Goal: Information Seeking & Learning: Learn about a topic

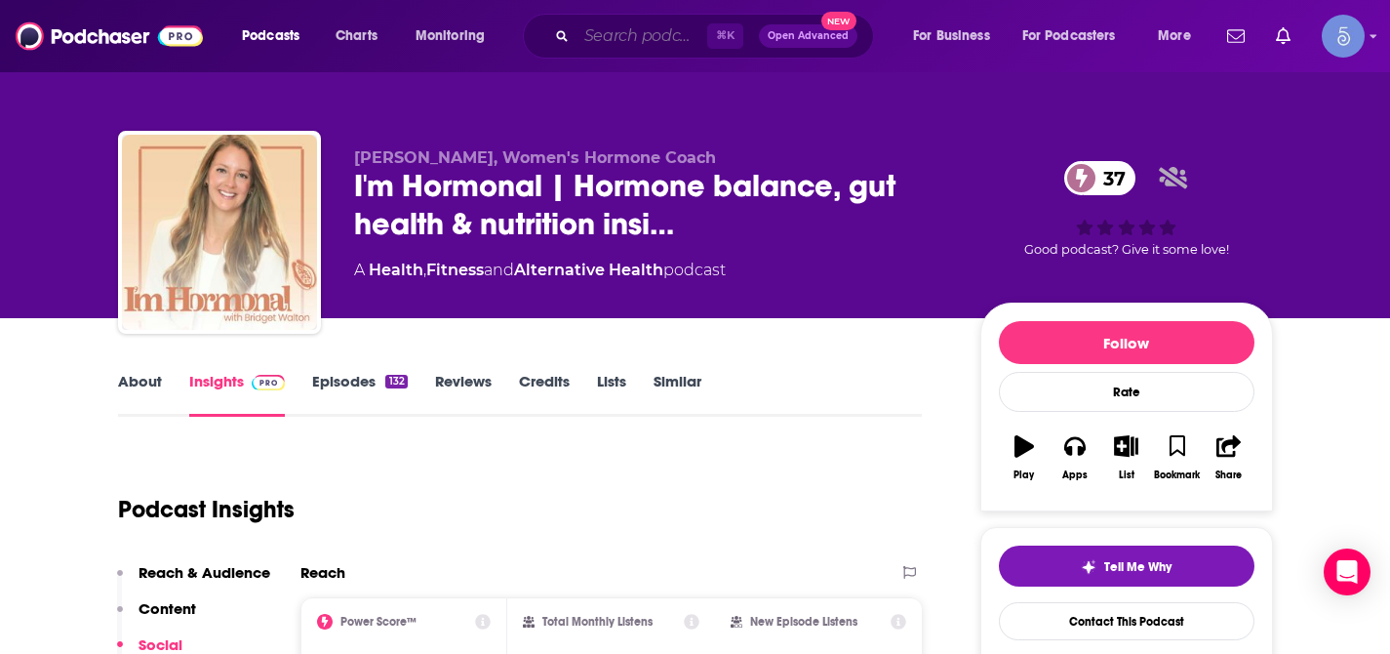
click at [600, 44] on input "Search podcasts, credits, & more..." at bounding box center [642, 35] width 131 height 31
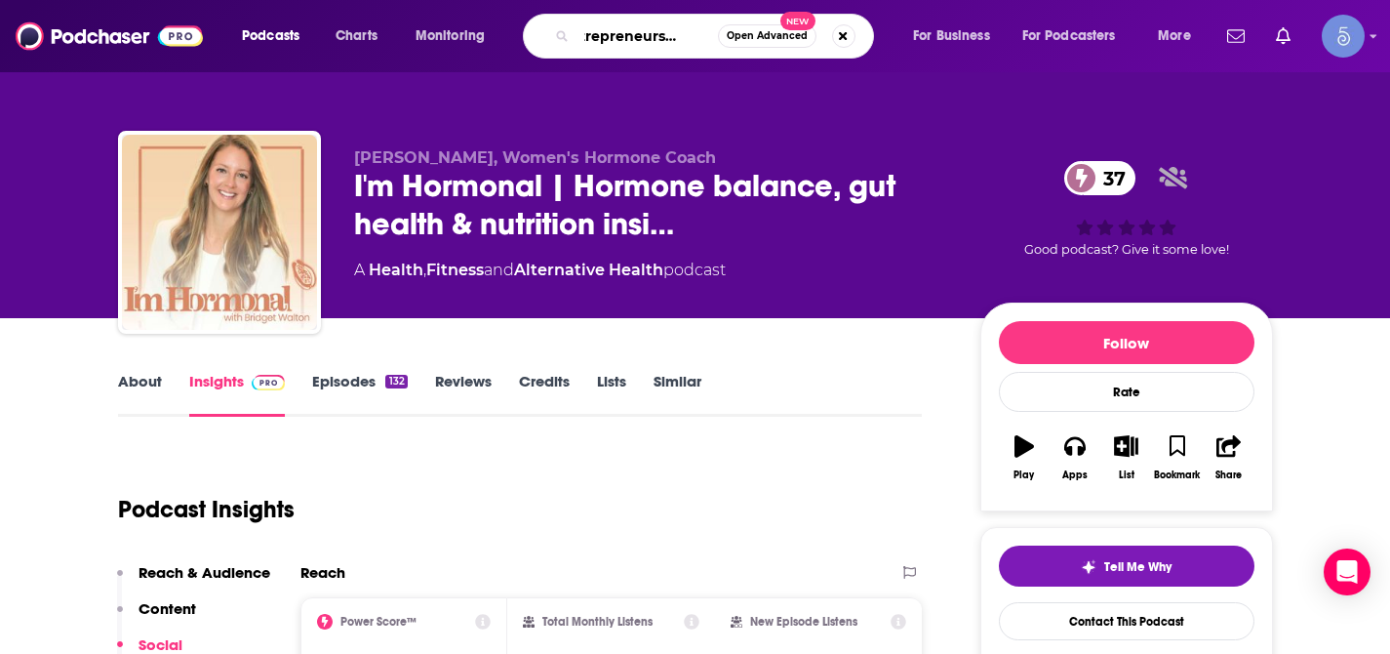
type input "Entrepreneurship Lab"
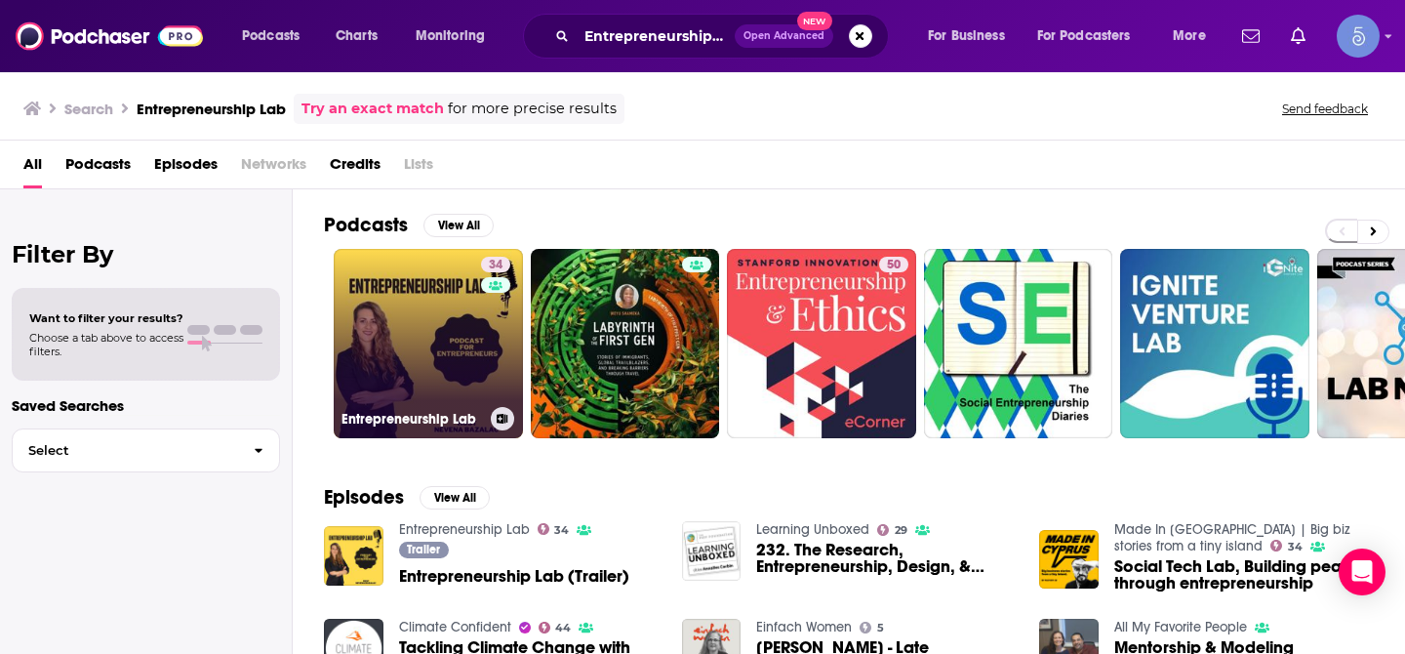
click at [430, 277] on link "34 Entrepreneurship Lab" at bounding box center [428, 343] width 189 height 189
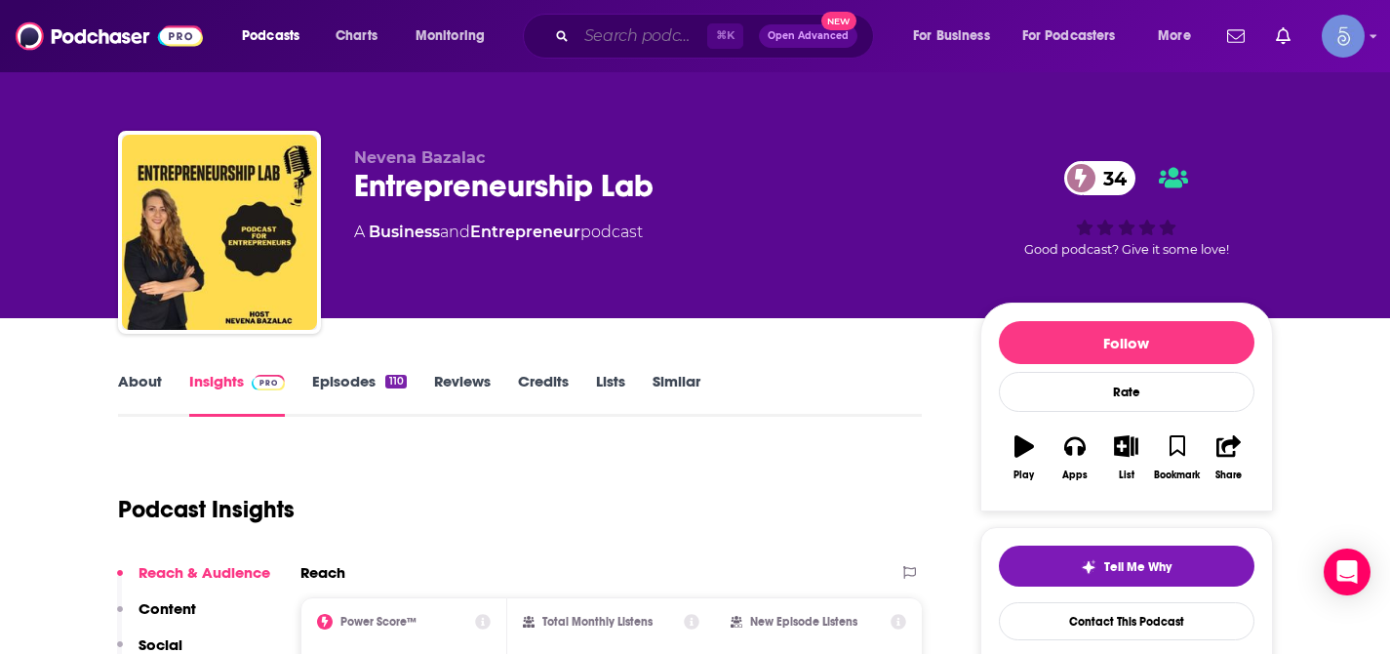
click at [598, 41] on input "Search podcasts, credits, & more..." at bounding box center [642, 35] width 131 height 31
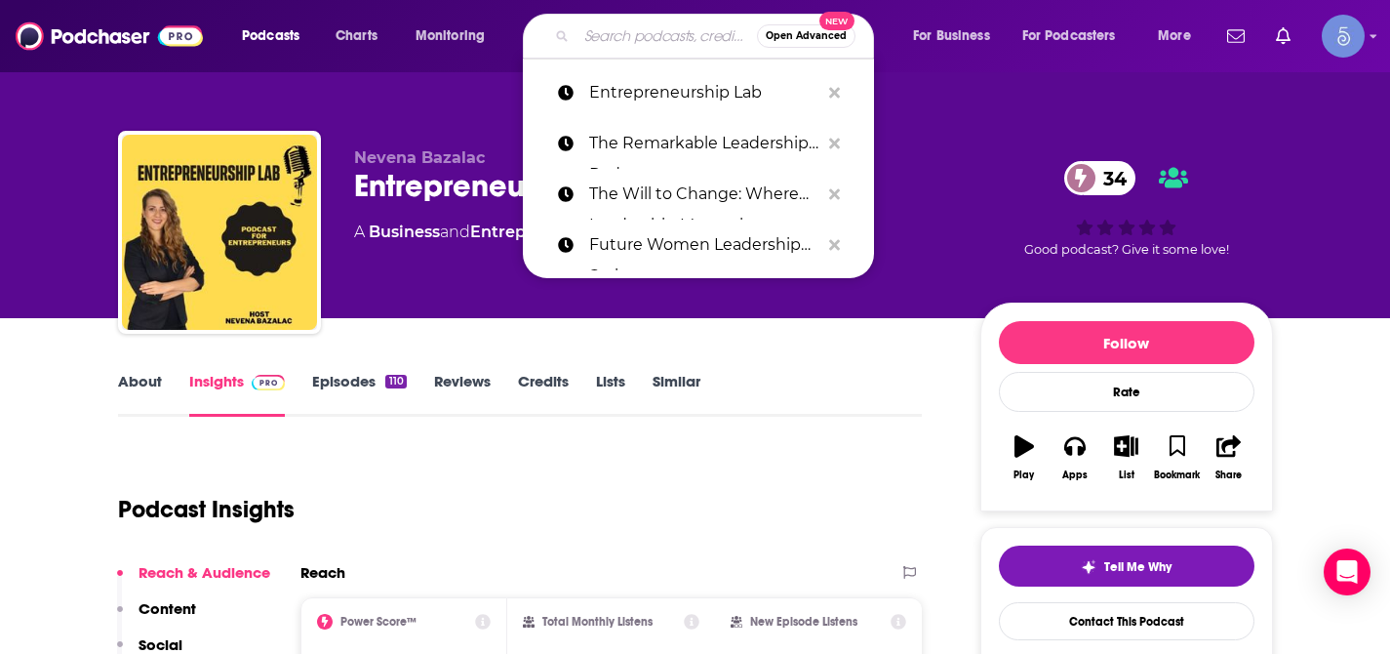
paste input "The Innovation Meets Leadership Podcast"
type input "The Innovation Meets Leadership Podcast"
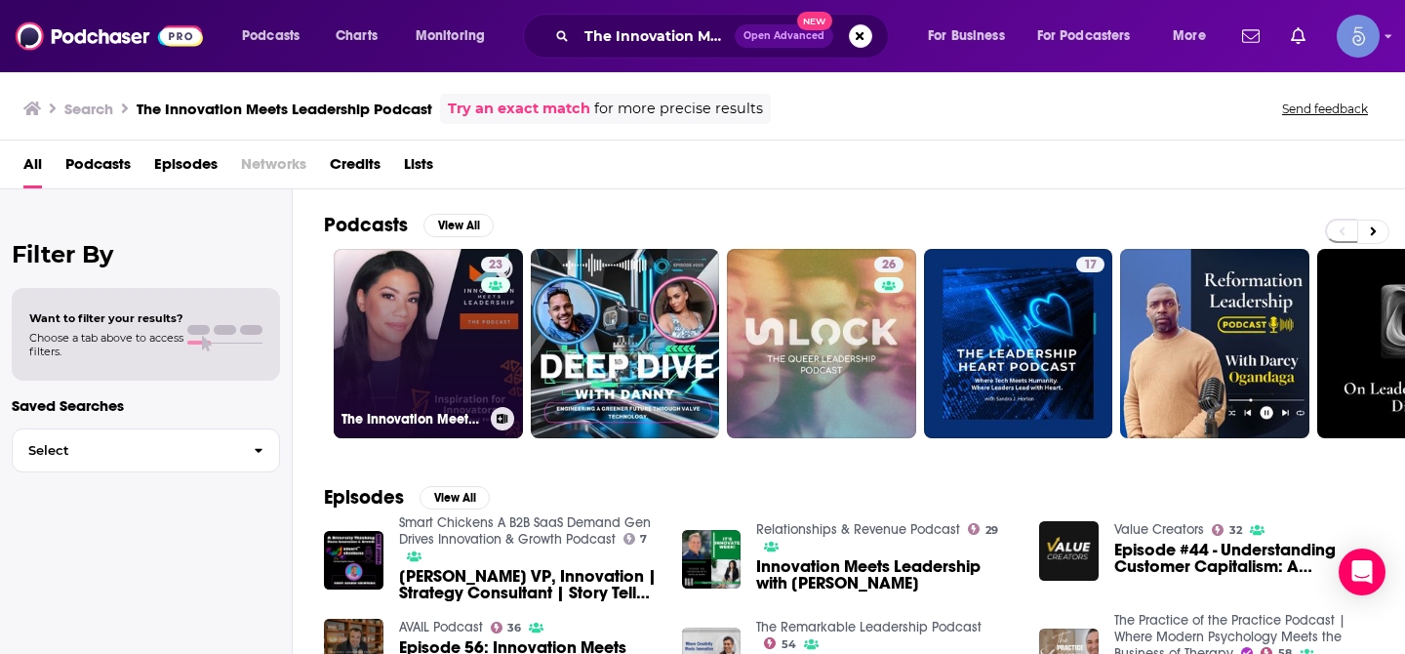
click at [464, 351] on link "23 The Innovation Meets Leadership Podcast" at bounding box center [428, 343] width 189 height 189
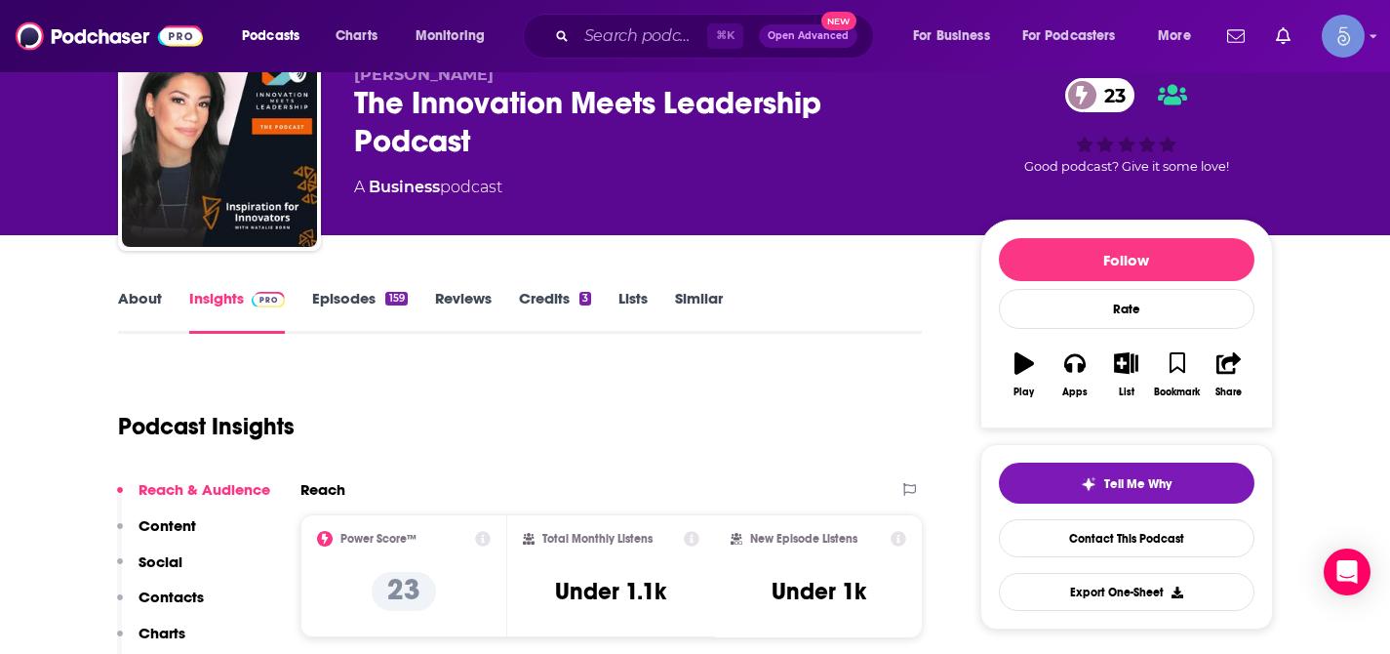
scroll to position [29, 0]
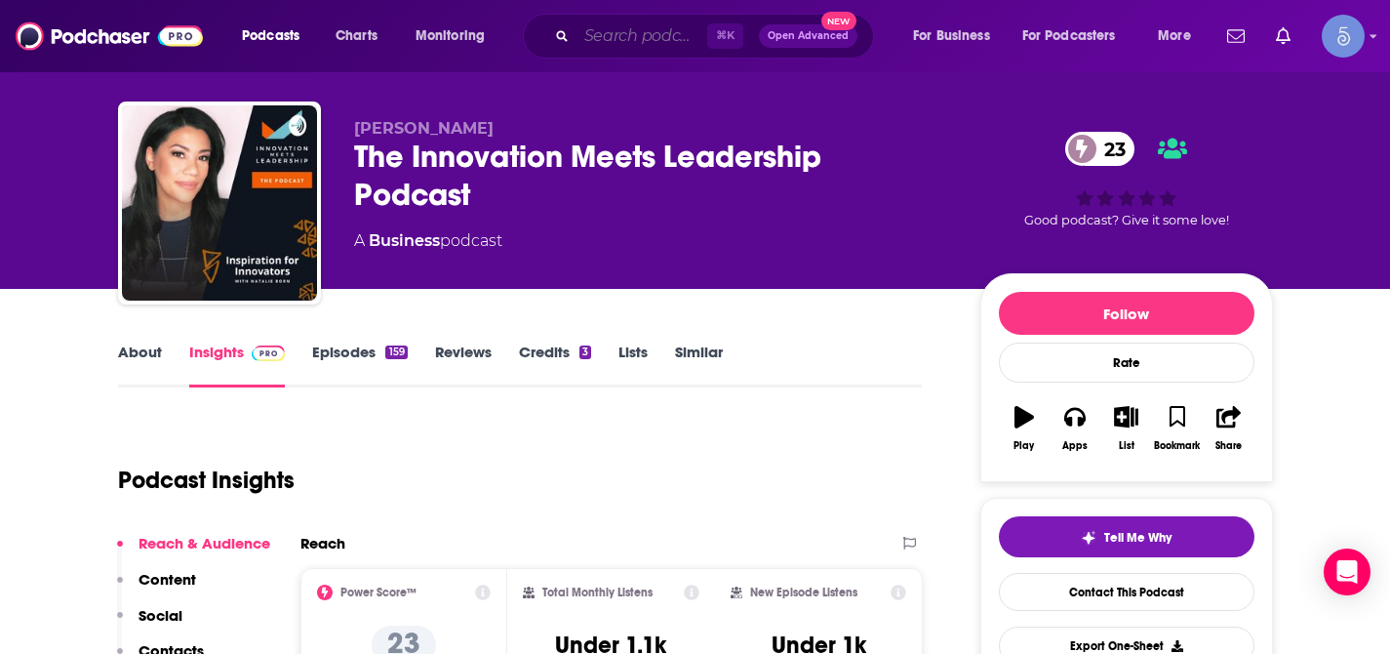
click at [658, 44] on input "Search podcasts, credits, & more..." at bounding box center [642, 35] width 131 height 31
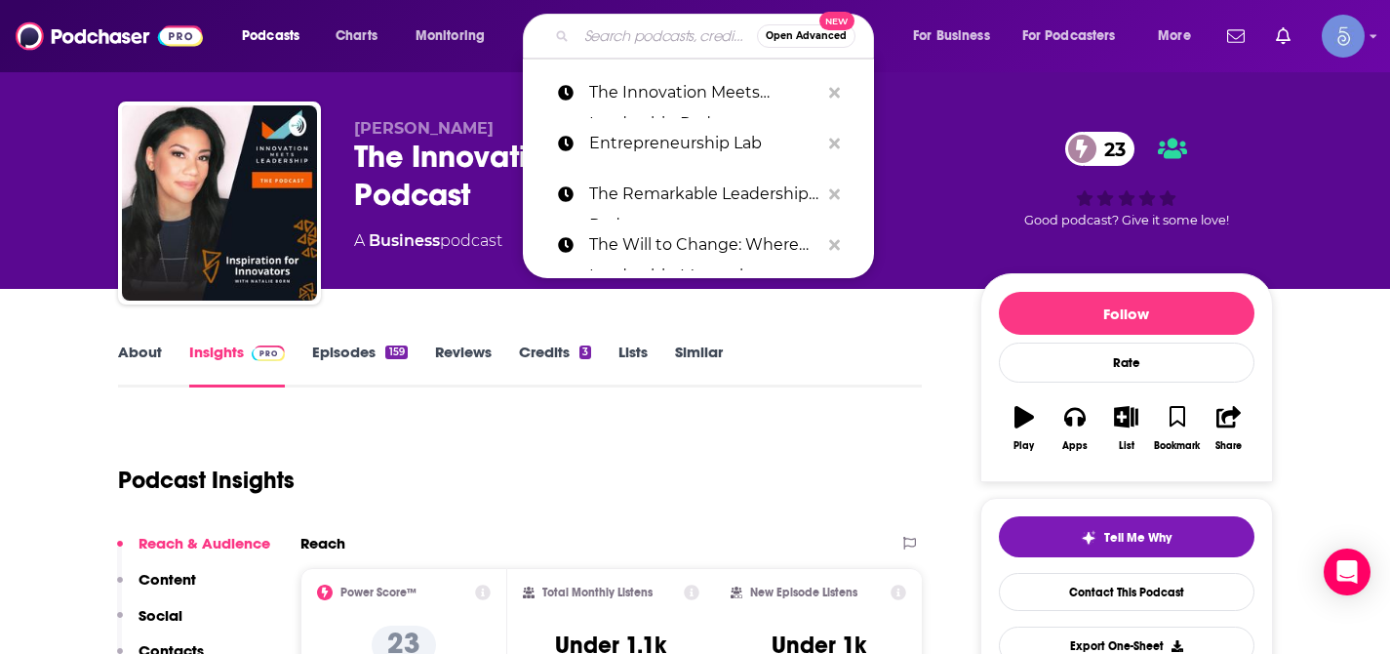
paste input "[PERSON_NAME] and [PERSON_NAME]"
type input "[PERSON_NAME] and [PERSON_NAME]"
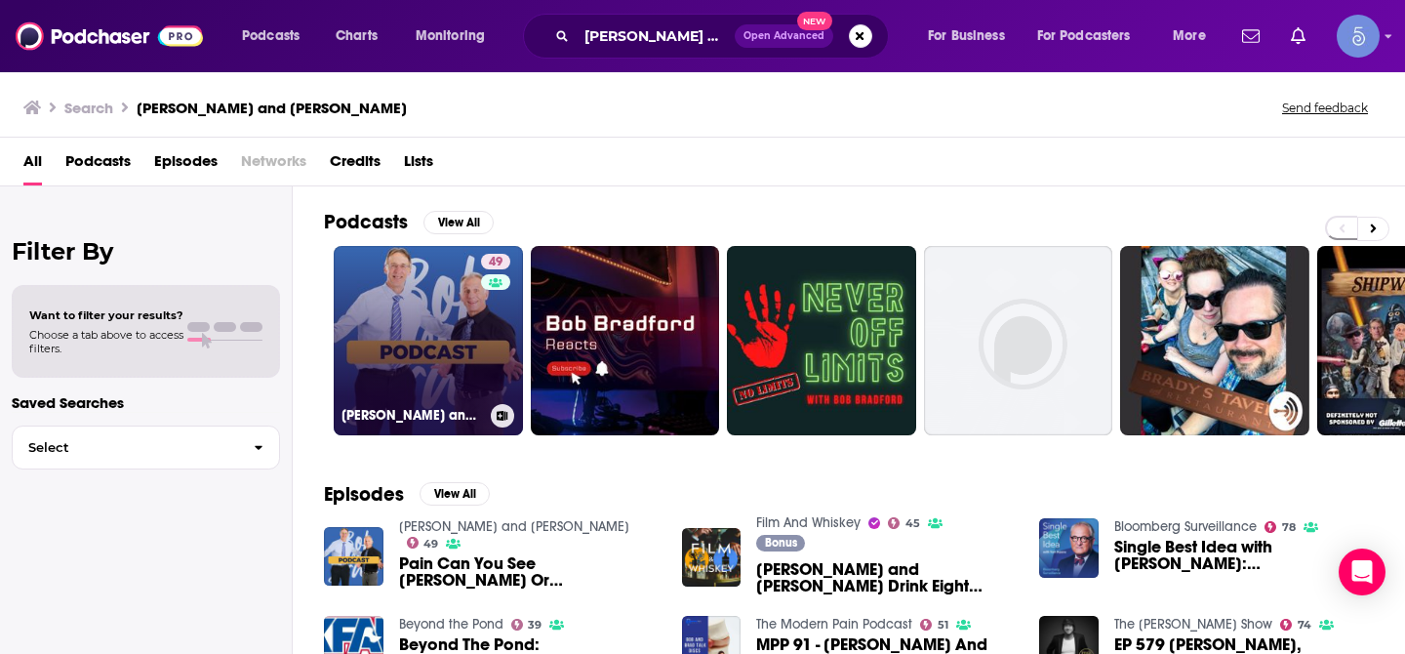
click at [411, 350] on link "49 [PERSON_NAME] and [PERSON_NAME]" at bounding box center [428, 340] width 189 height 189
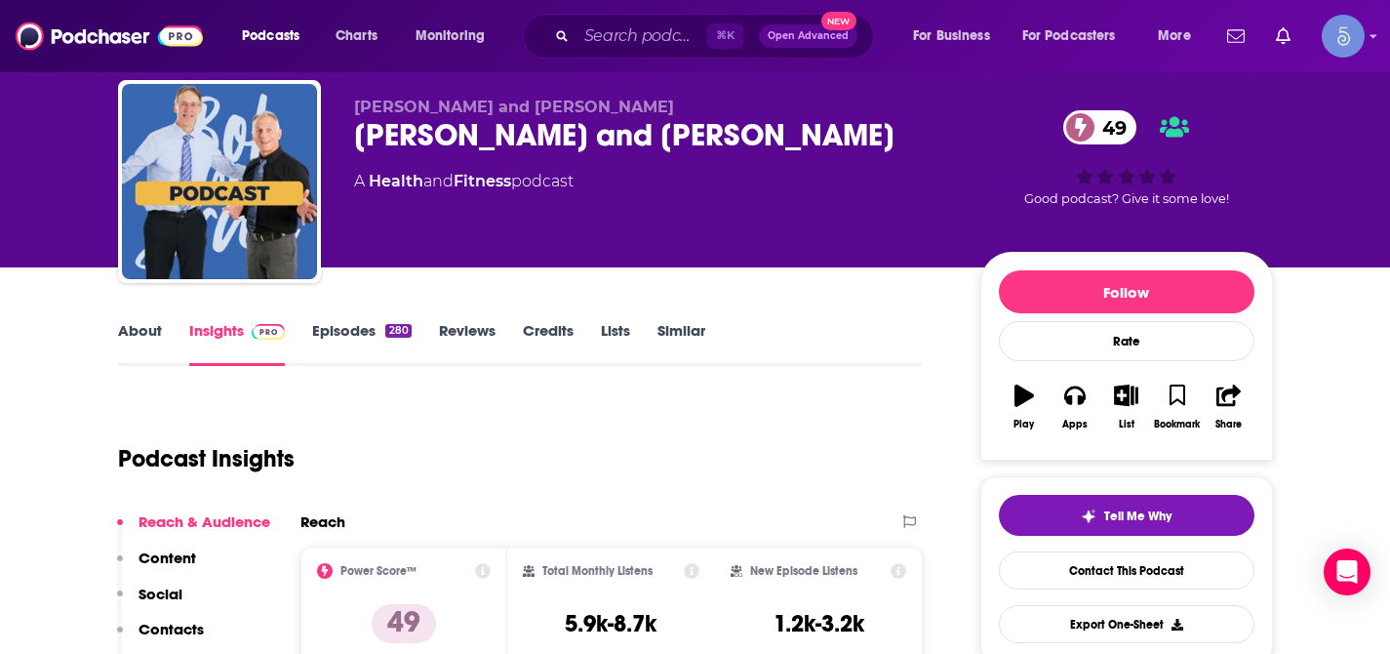
scroll to position [52, 0]
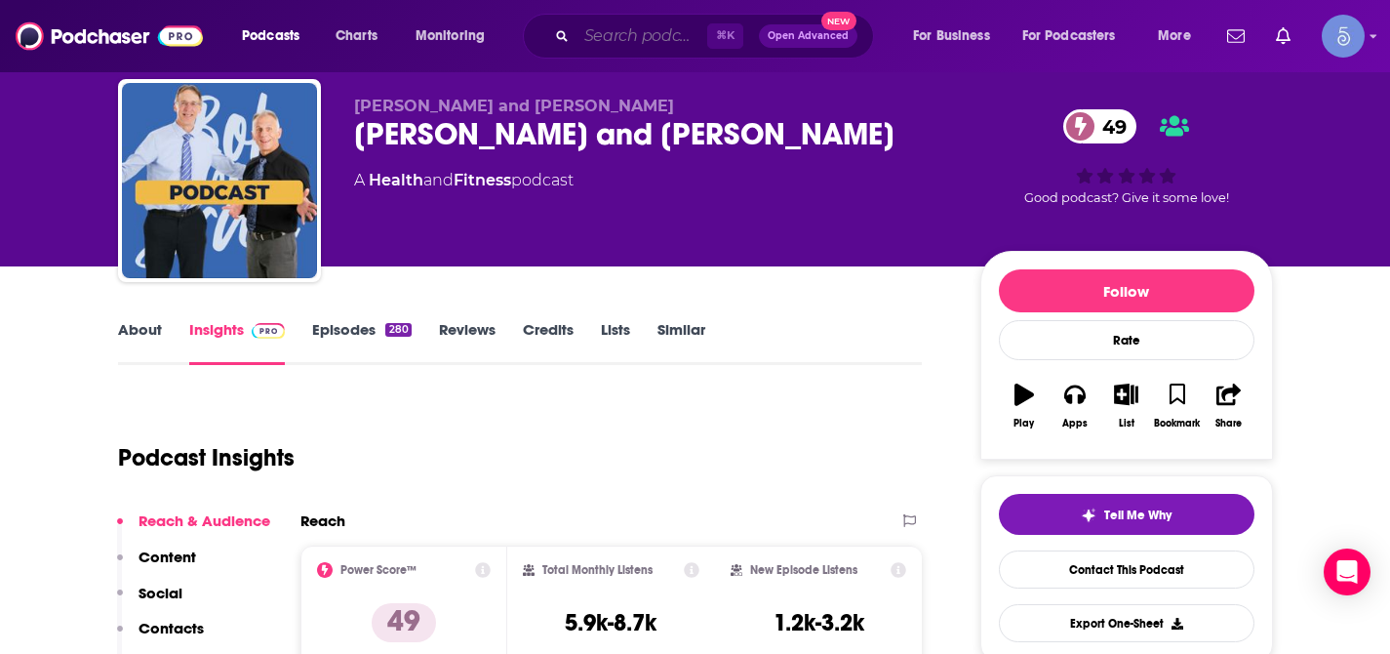
click at [660, 46] on input "Search podcasts, credits, & more..." at bounding box center [642, 35] width 131 height 31
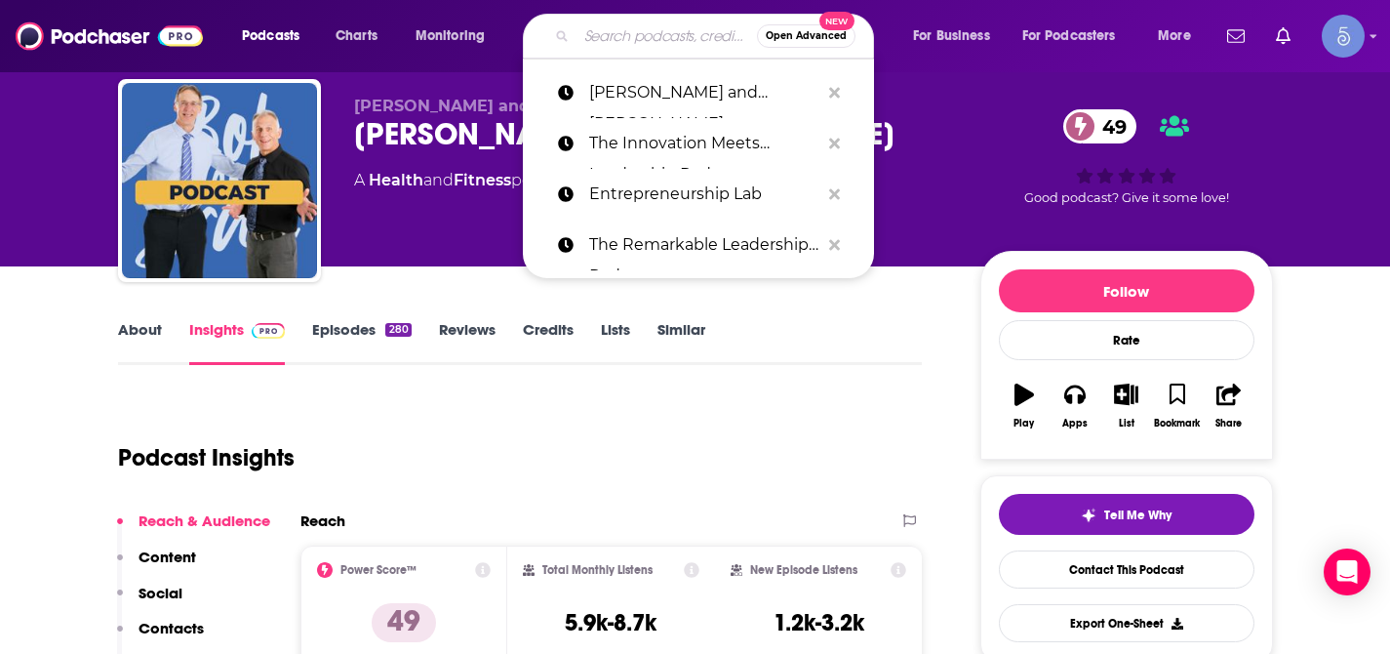
paste input "Peak Performance Life Podcast"
type input "Peak Performance Life Podcast"
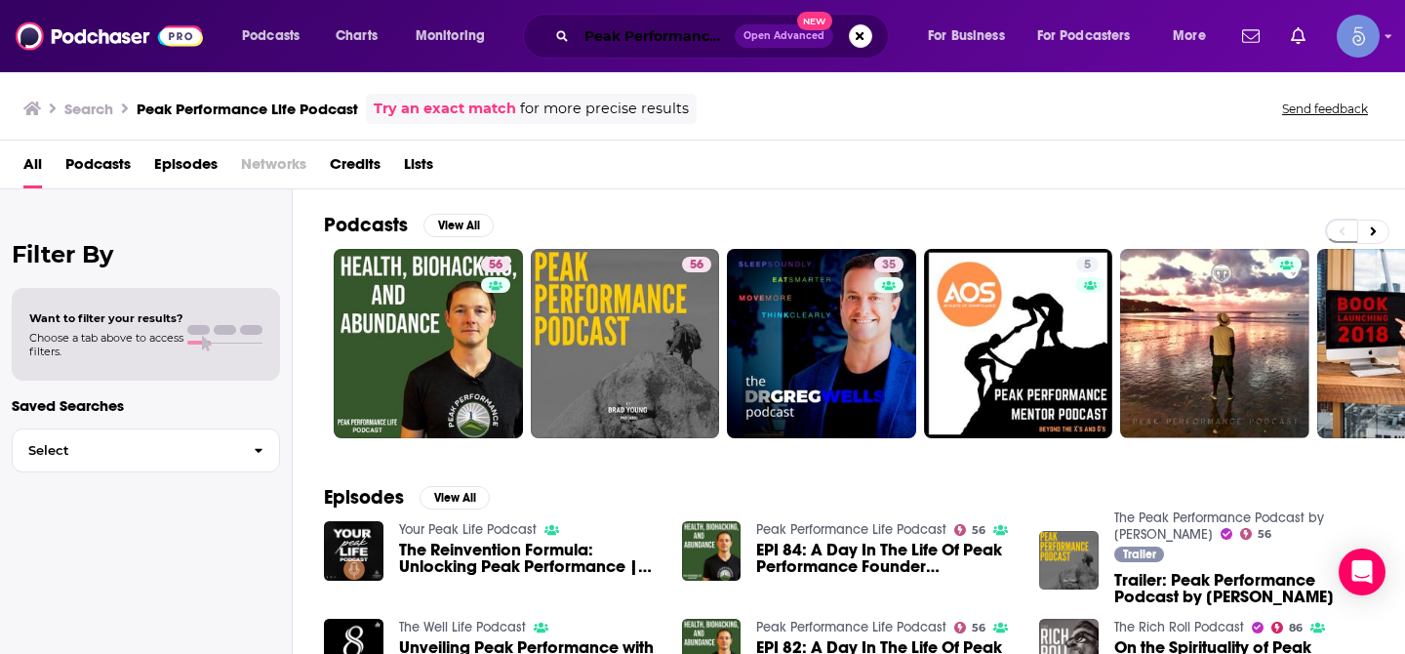
click at [645, 42] on input "Peak Performance Life Podcast" at bounding box center [656, 35] width 158 height 31
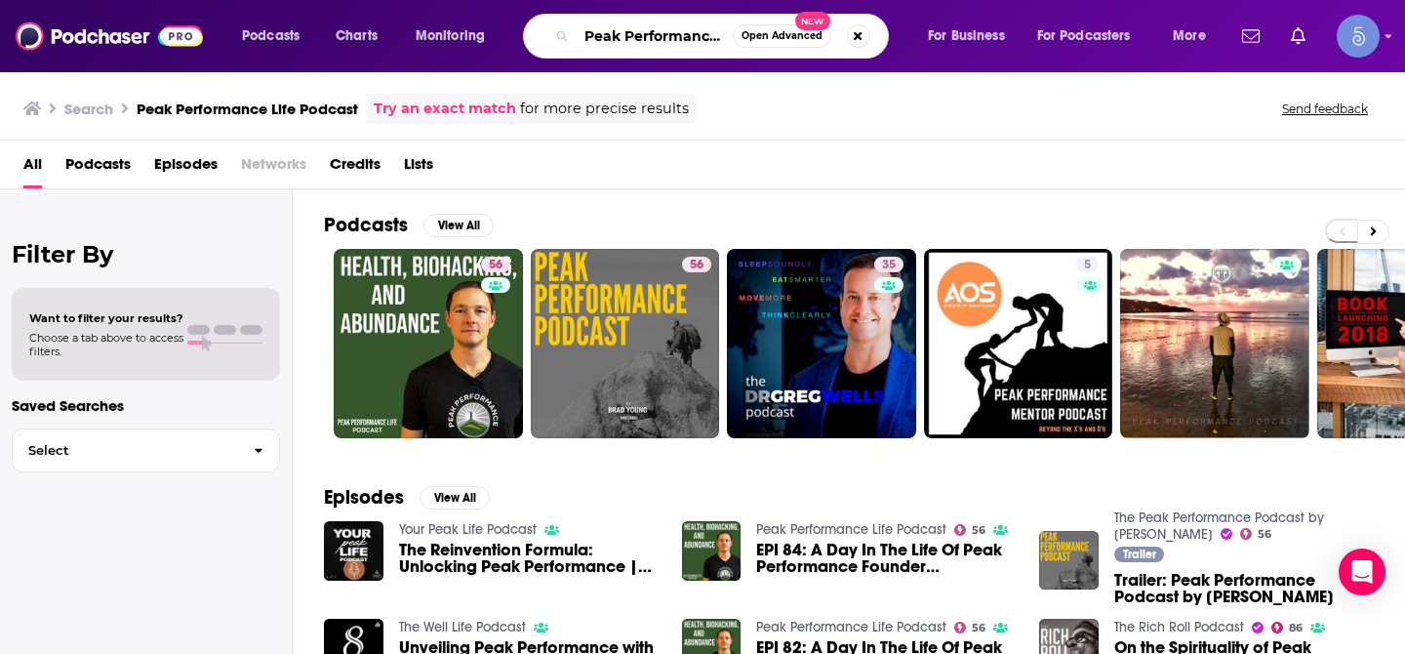
click at [645, 42] on input "Peak Performance Life Podcast" at bounding box center [655, 35] width 156 height 31
paste input "Human Capital Leadership"
type input "Human Capital Leadership"
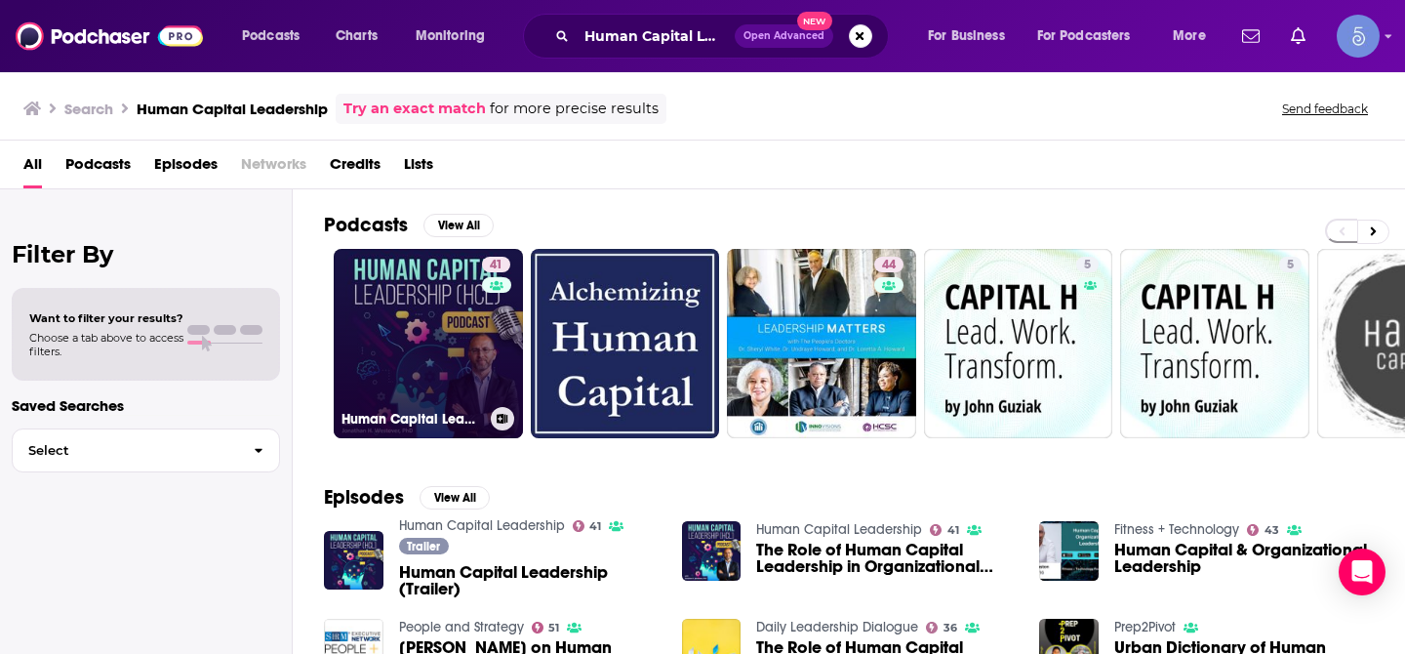
click at [417, 303] on link "41 Human Capital Leadership" at bounding box center [428, 343] width 189 height 189
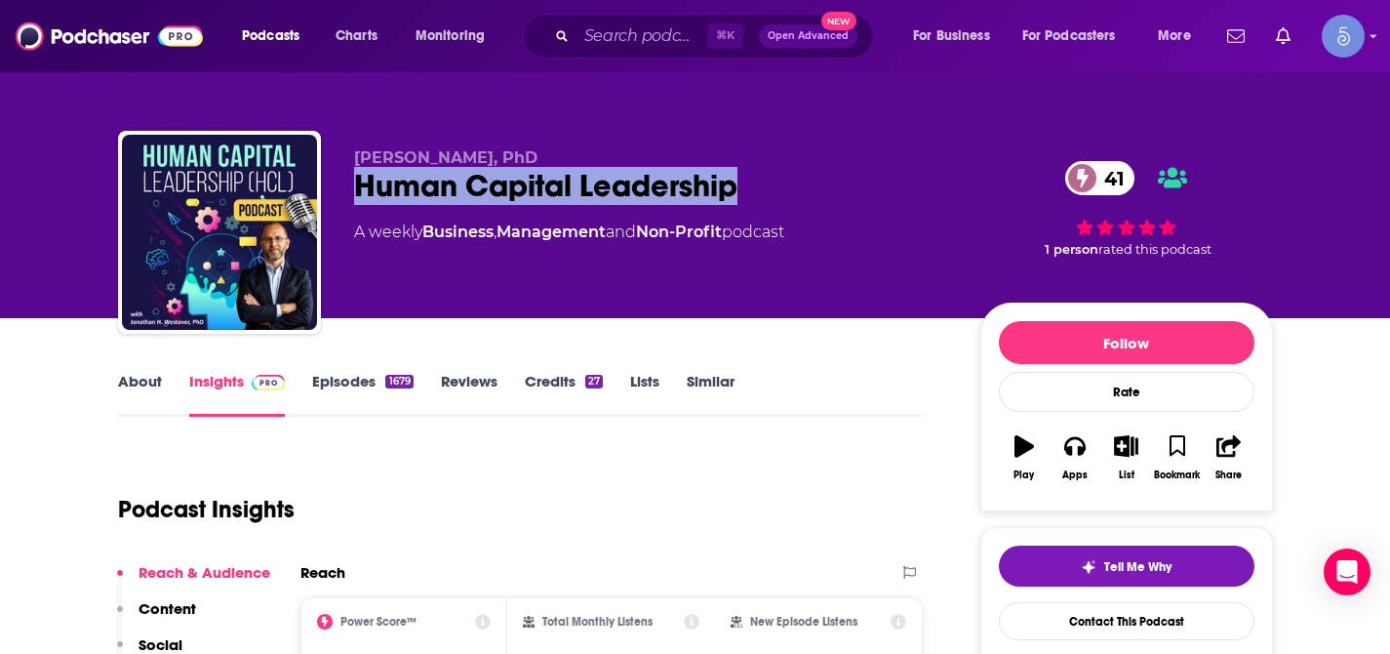
drag, startPoint x: 355, startPoint y: 192, endPoint x: 742, endPoint y: 190, distance: 387.3
click at [742, 190] on div "Human Capital Leadership 41" at bounding box center [651, 186] width 595 height 38
copy h2 "Human Capital Leadership"
click at [654, 29] on input "Search podcasts, credits, & more..." at bounding box center [642, 35] width 131 height 31
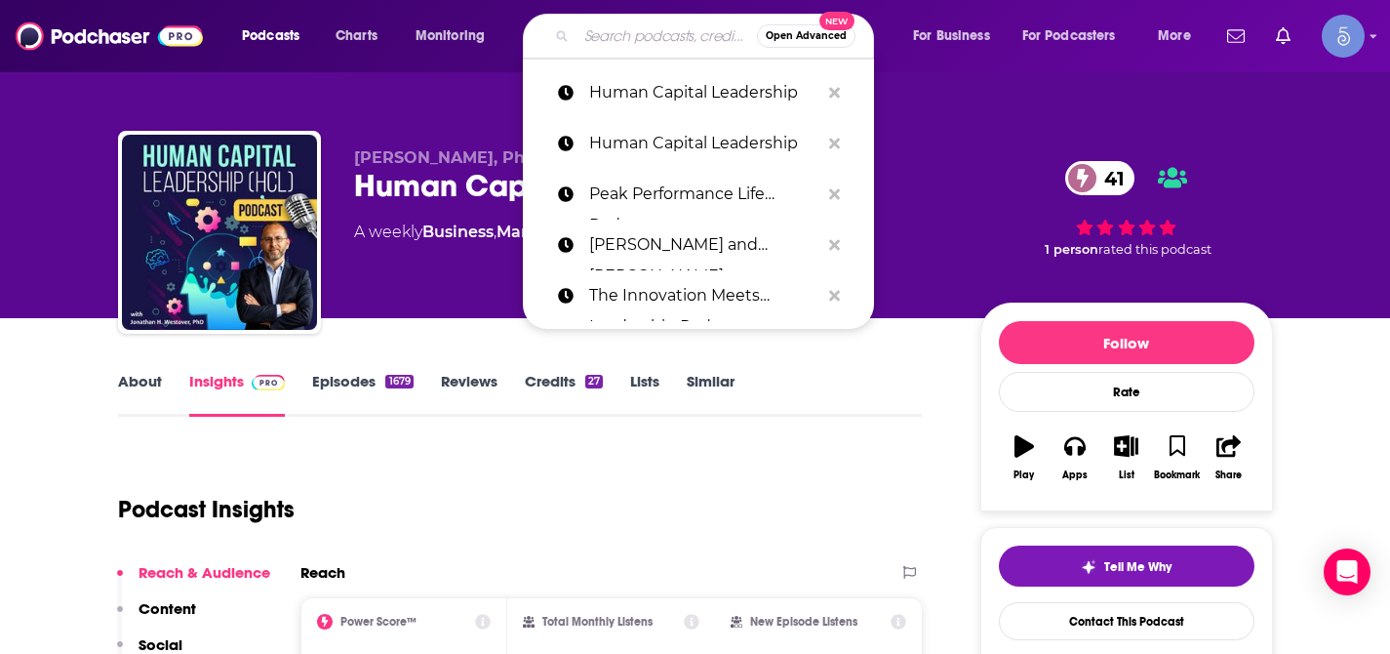
paste input "Bringing the Human Back to Human Resources"
type input "Bringing the Human Back to Human Resources"
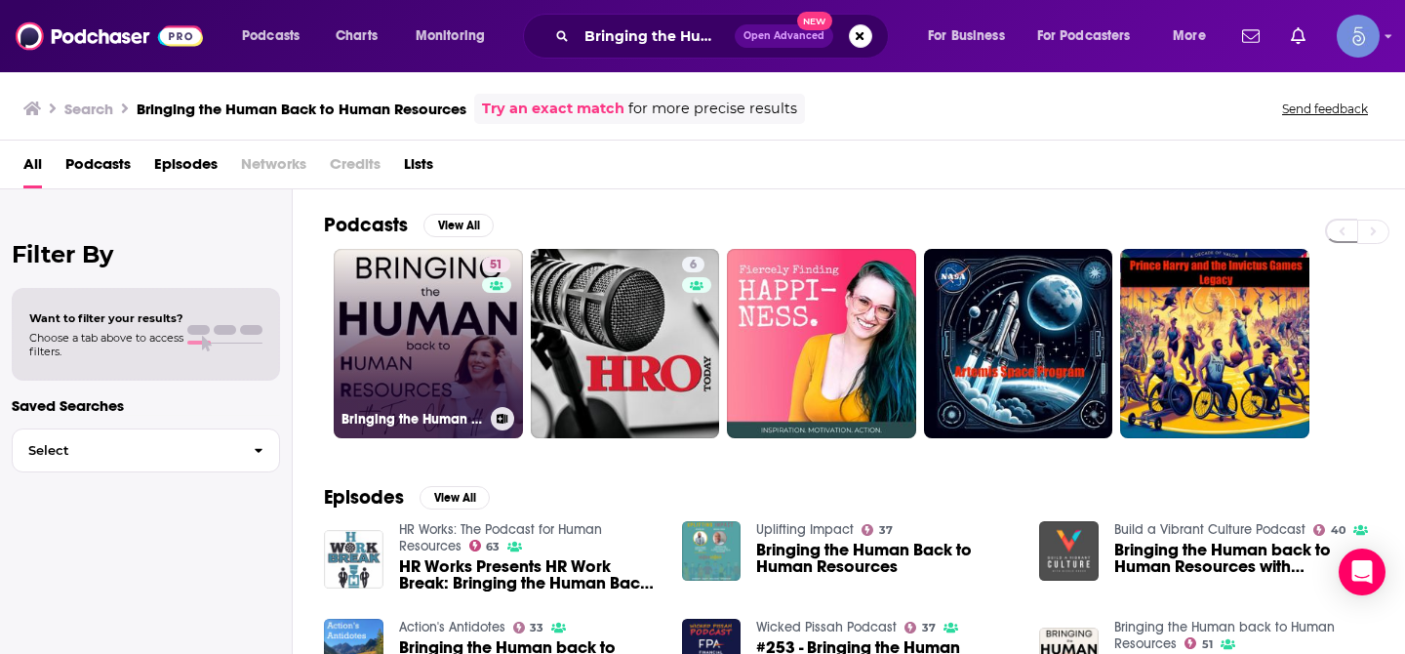
click at [442, 336] on link "51 Bringing the Human back to Human Resources" at bounding box center [428, 343] width 189 height 189
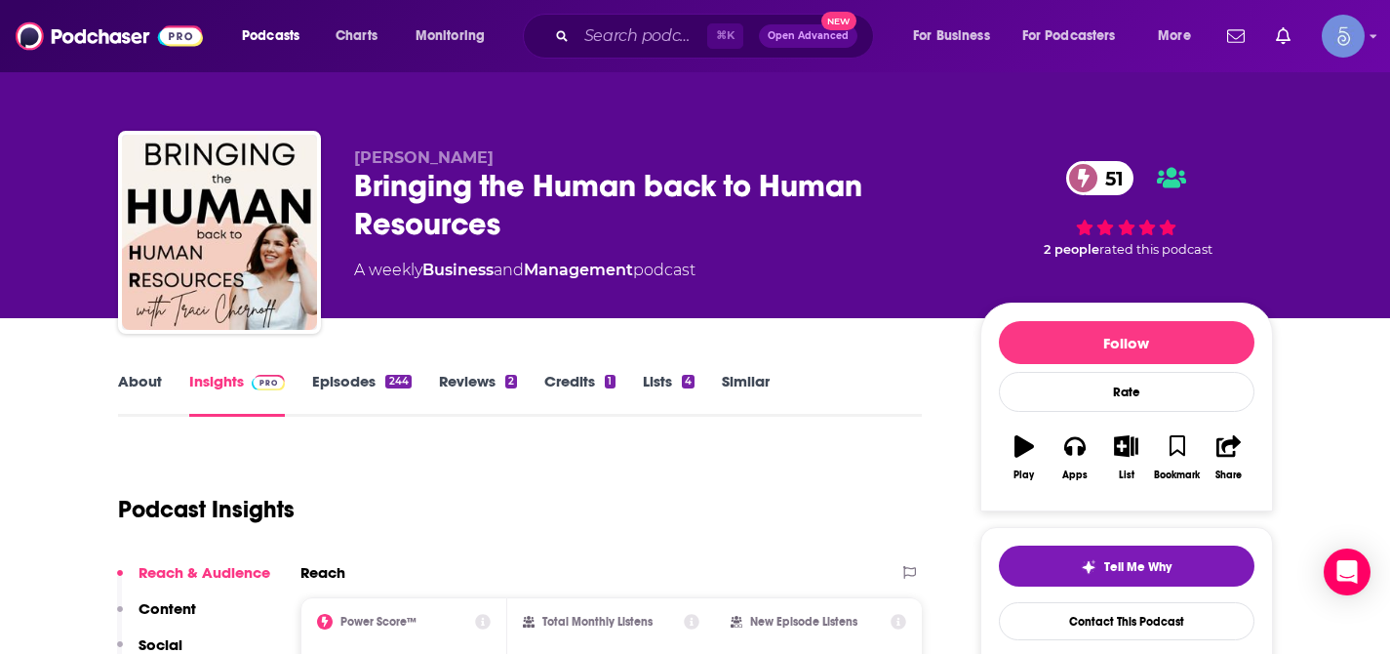
click at [157, 385] on link "About" at bounding box center [140, 394] width 44 height 45
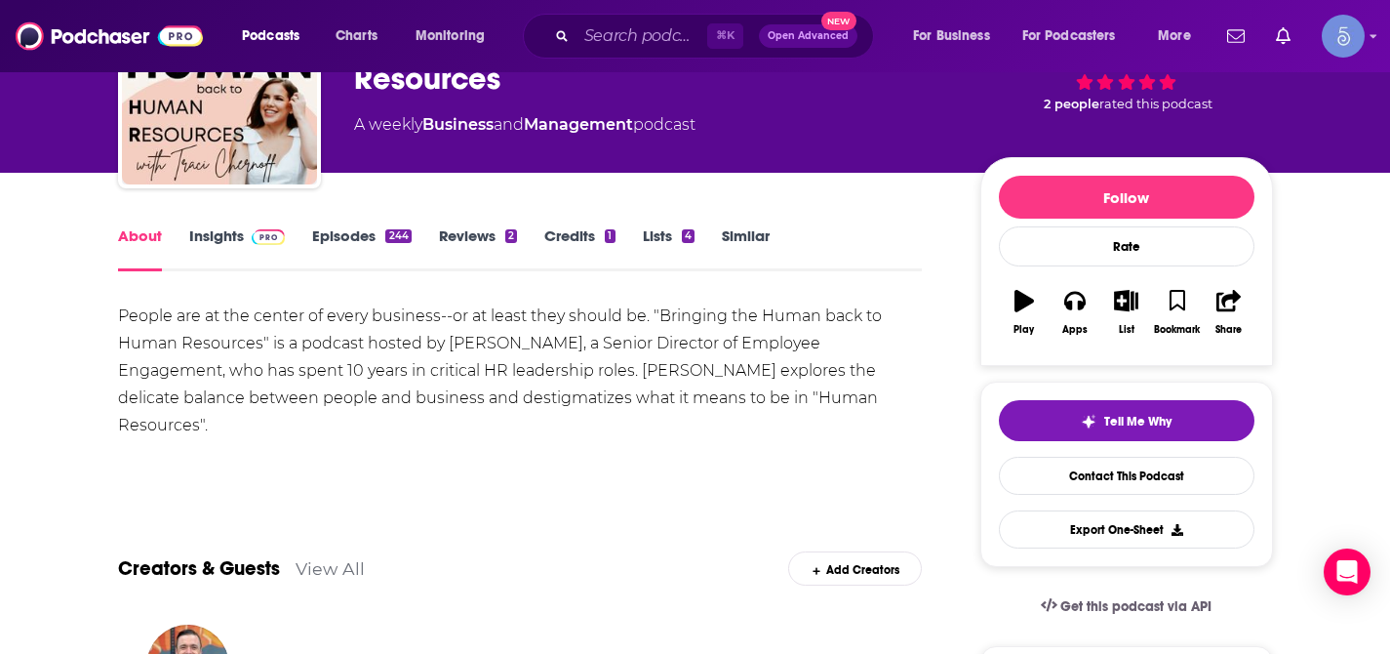
scroll to position [84, 0]
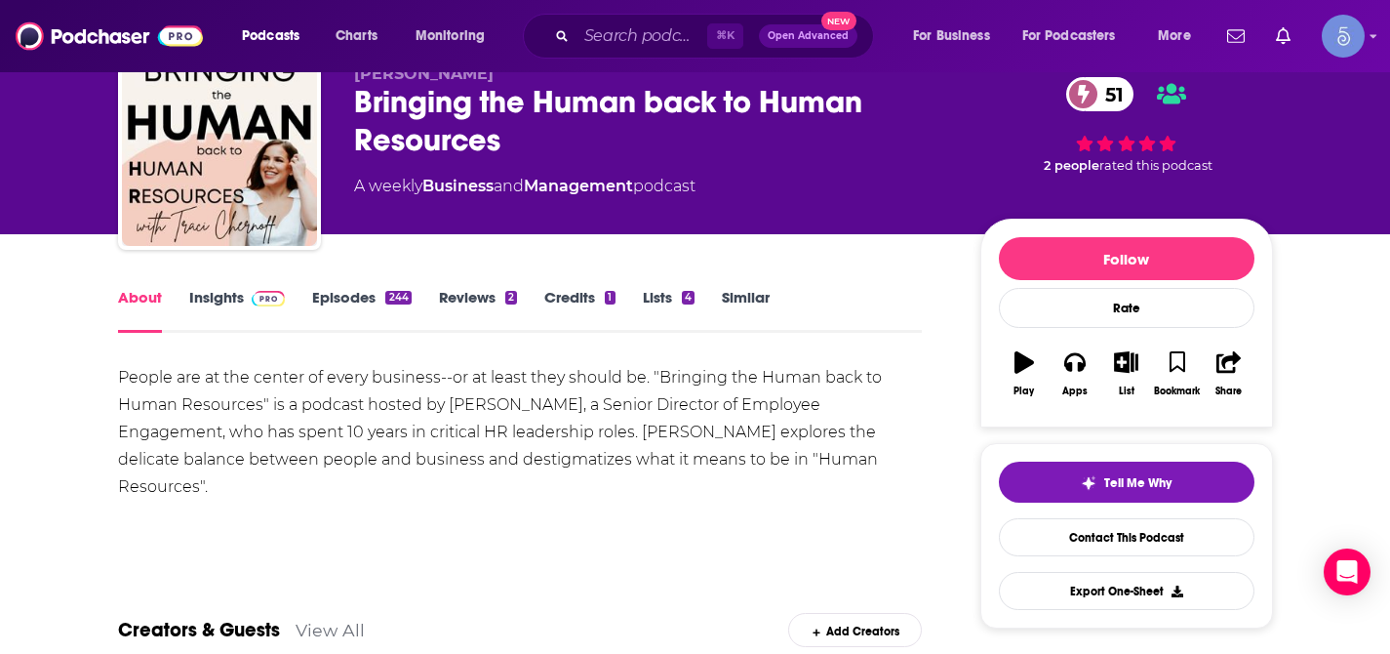
click at [228, 289] on link "Insights" at bounding box center [237, 310] width 97 height 45
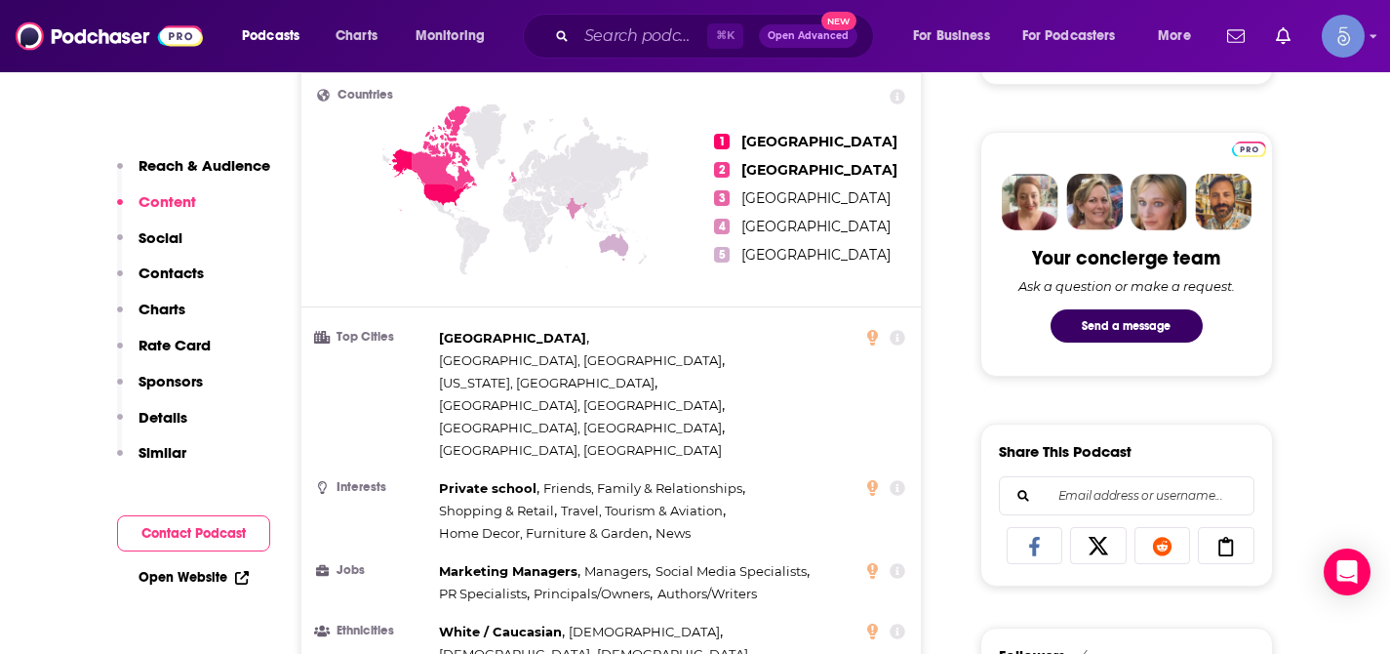
scroll to position [851, 0]
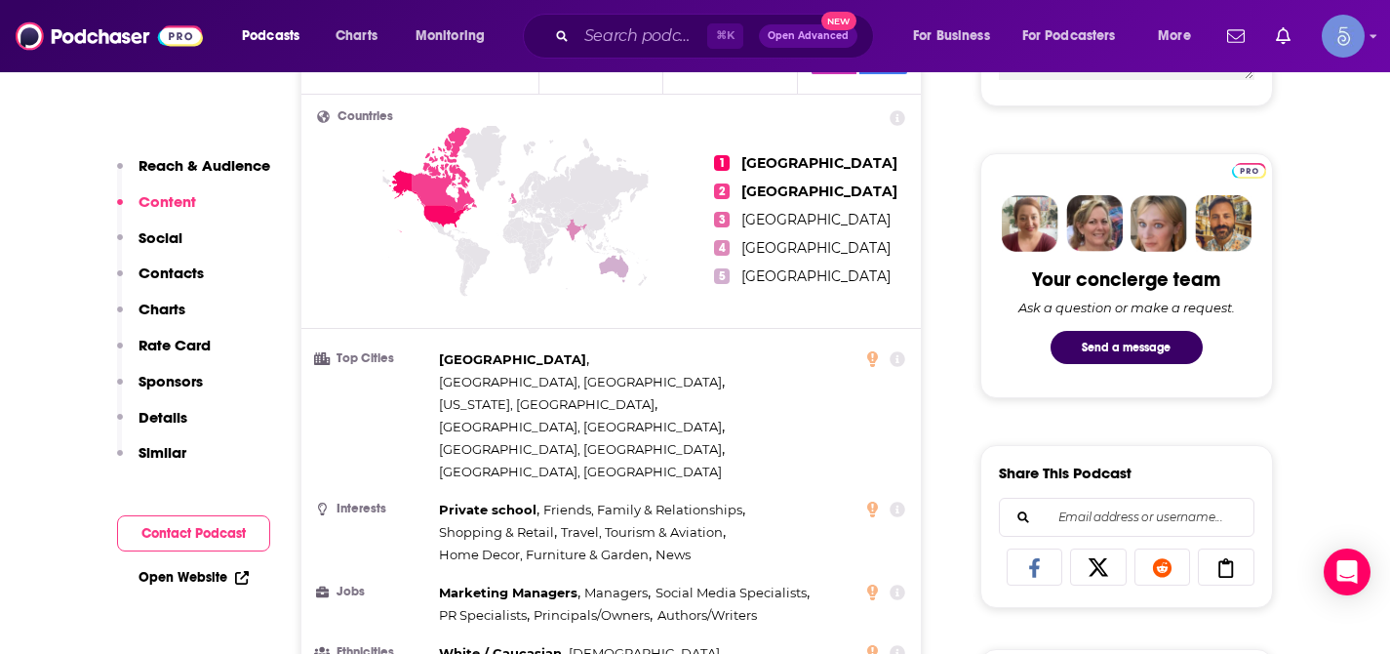
click at [175, 278] on p "Contacts" at bounding box center [171, 272] width 65 height 19
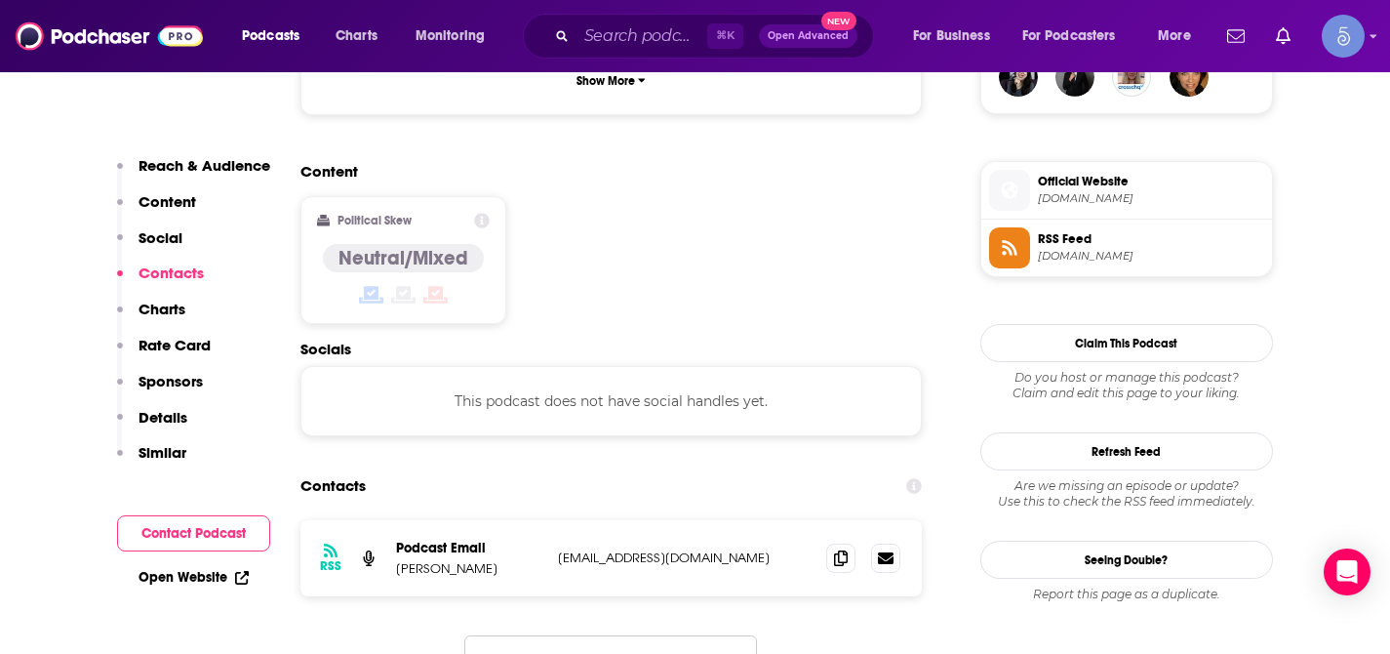
scroll to position [1569, 0]
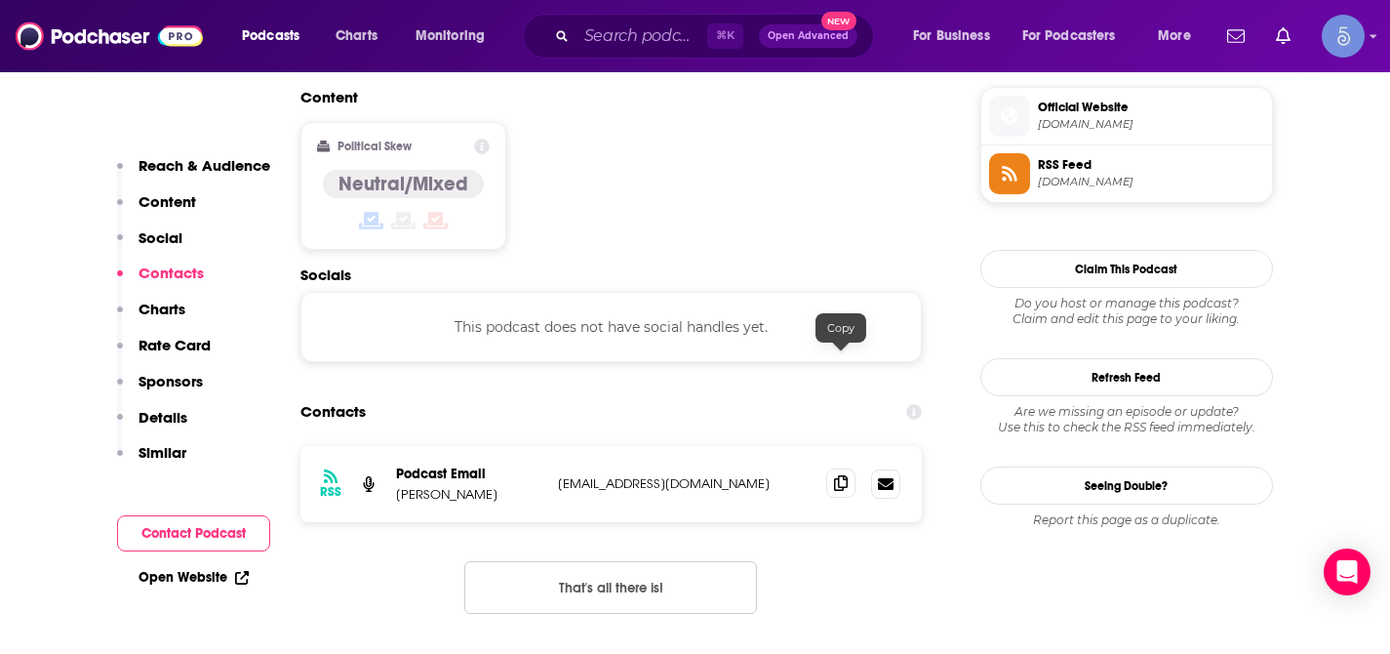
click at [842, 475] on icon at bounding box center [841, 483] width 14 height 16
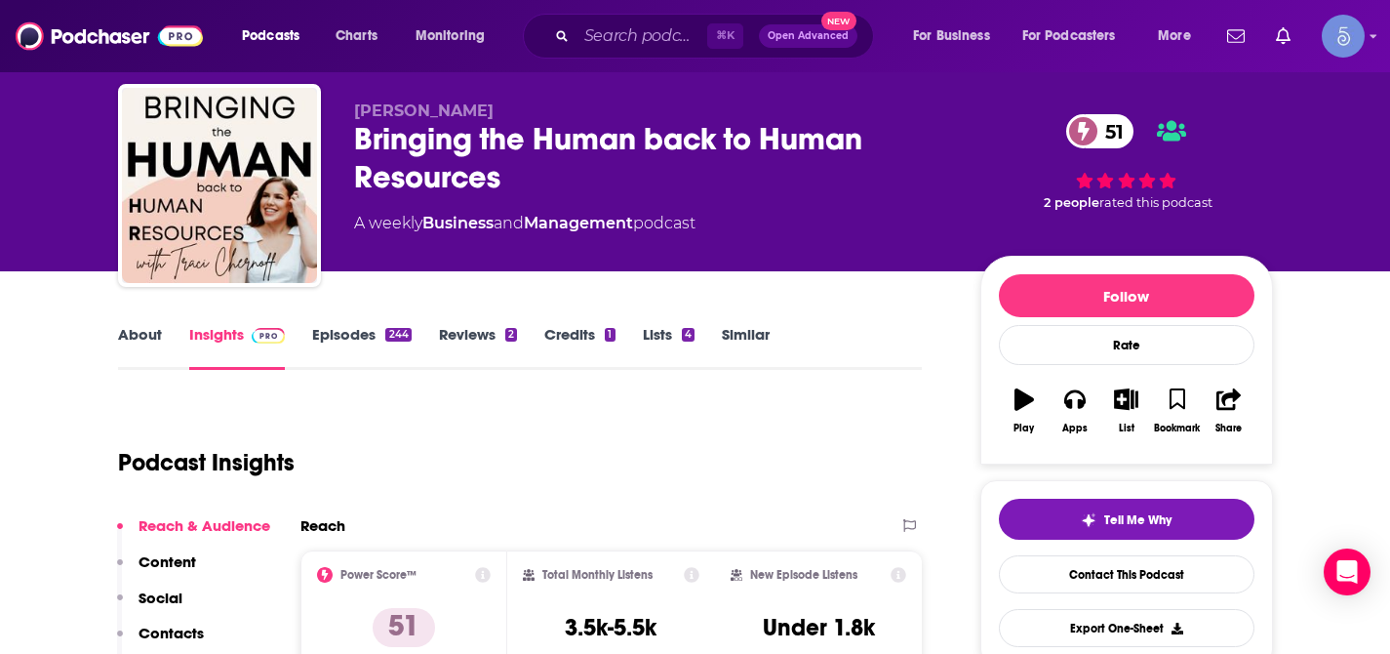
scroll to position [37, 0]
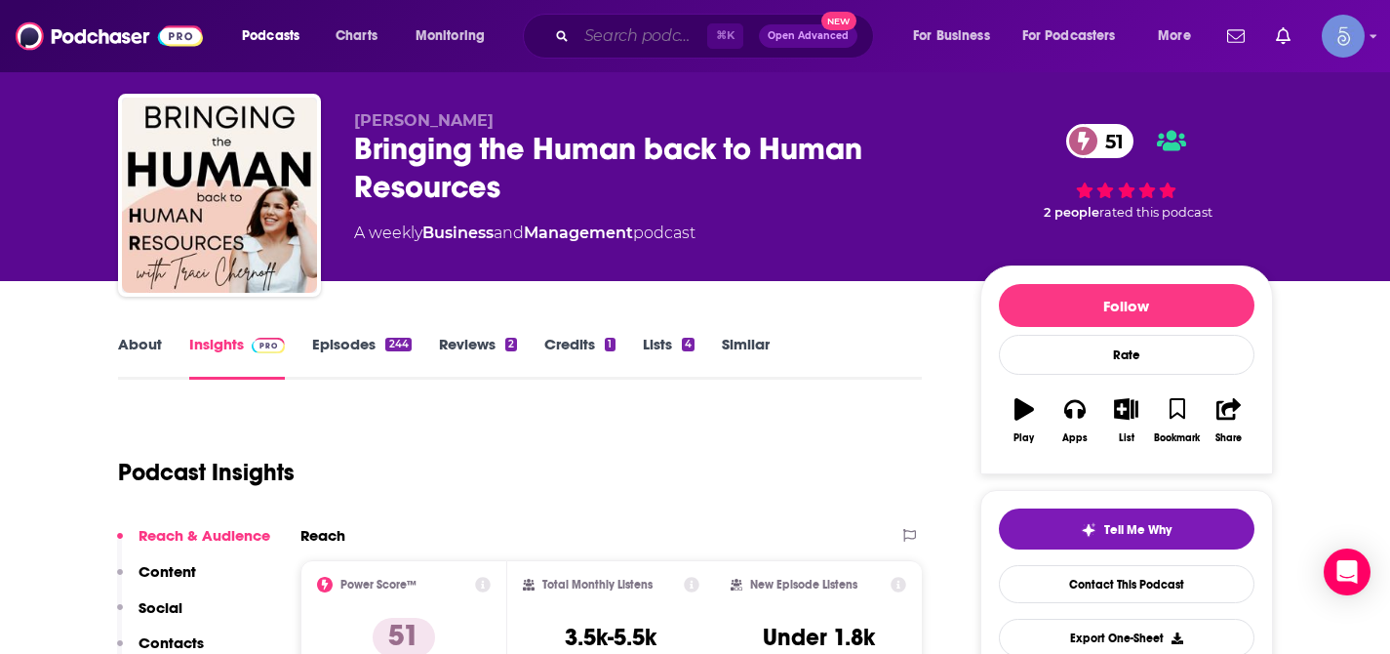
click at [641, 44] on input "Search podcasts, credits, & more..." at bounding box center [642, 35] width 131 height 31
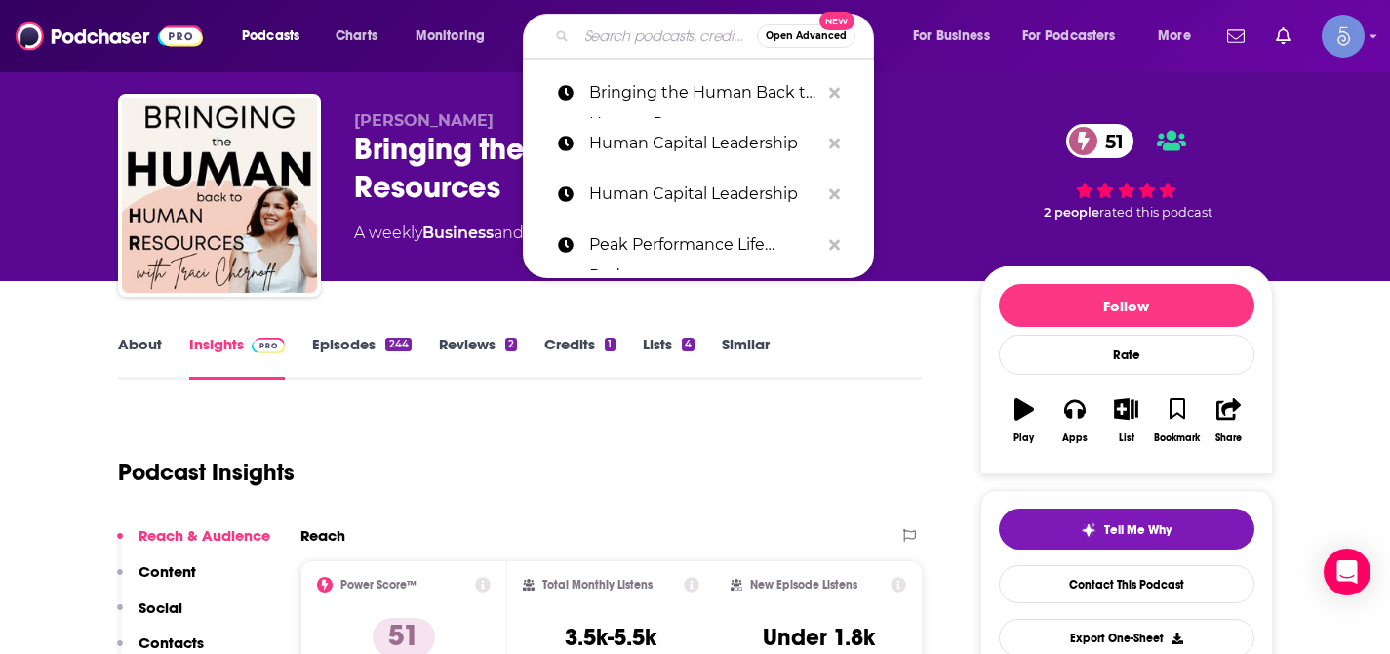
paste input "The [PERSON_NAME] Podcast"
type input "The [PERSON_NAME] Podcast"
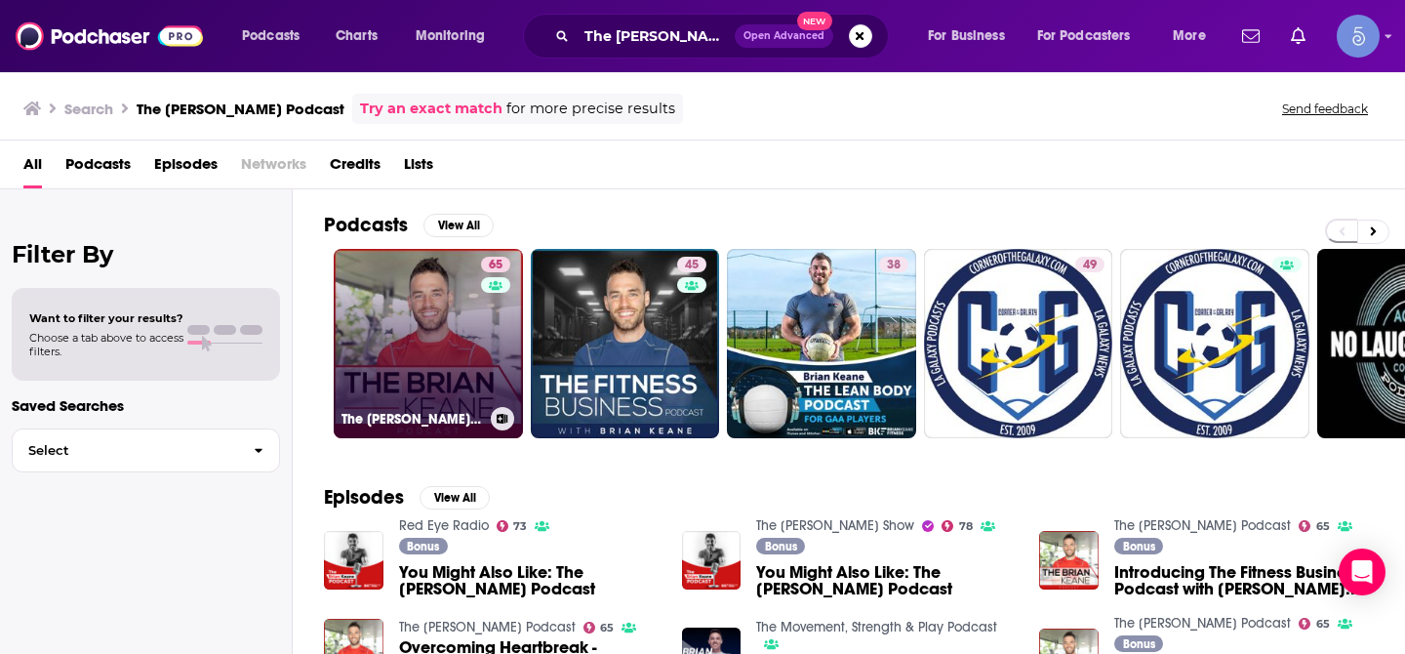
click at [415, 310] on link "65 The [PERSON_NAME] Podcast" at bounding box center [428, 343] width 189 height 189
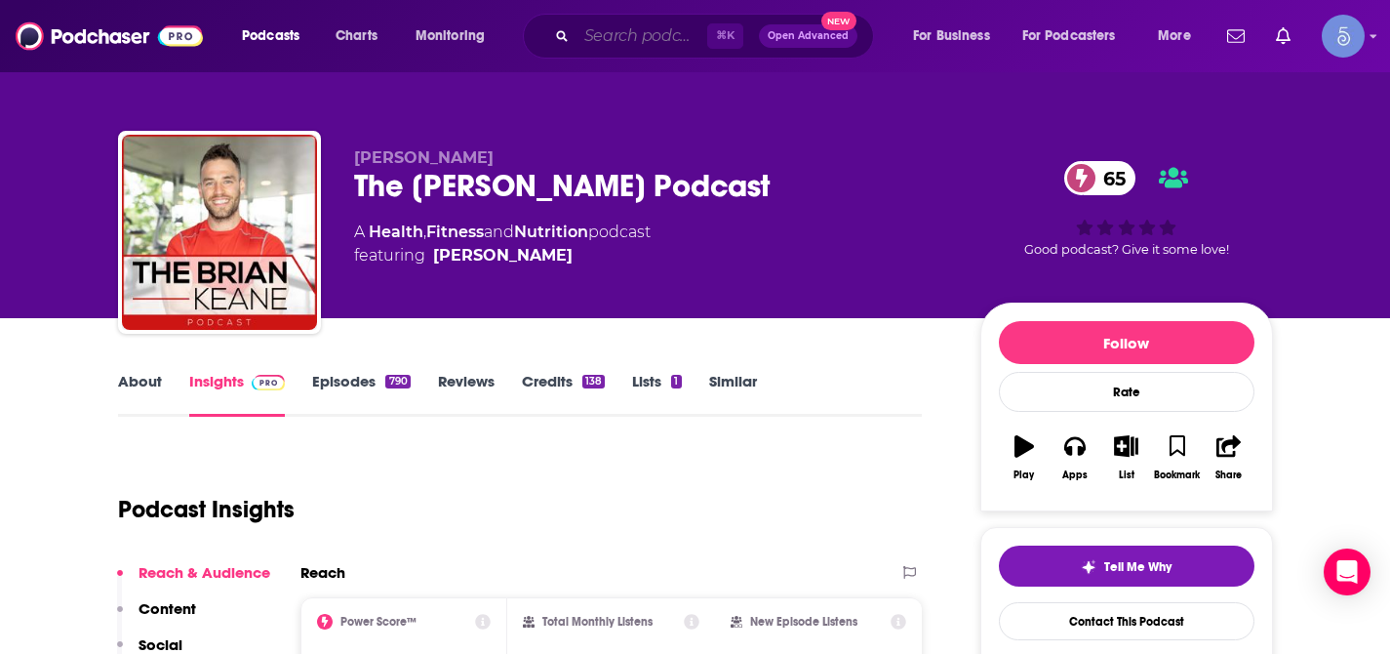
click at [633, 48] on input "Search podcasts, credits, & more..." at bounding box center [642, 35] width 131 height 31
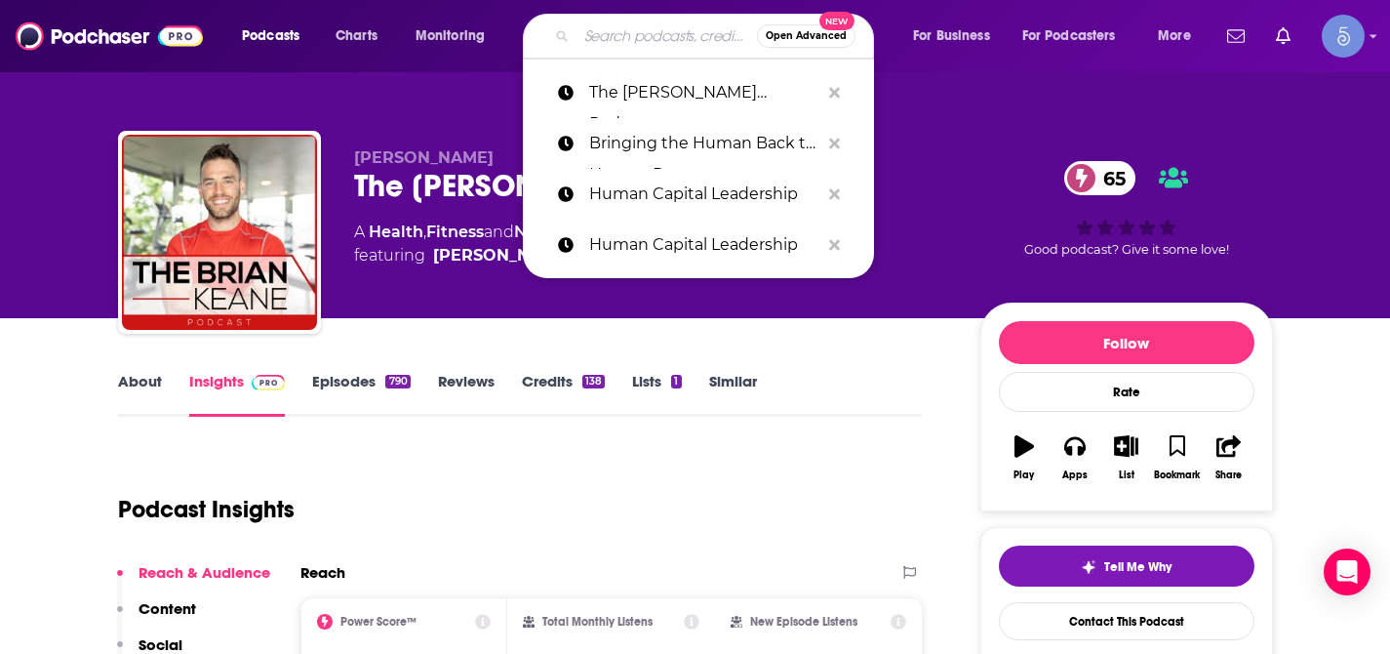
paste input "Future of Work"
type input "Future of Work"
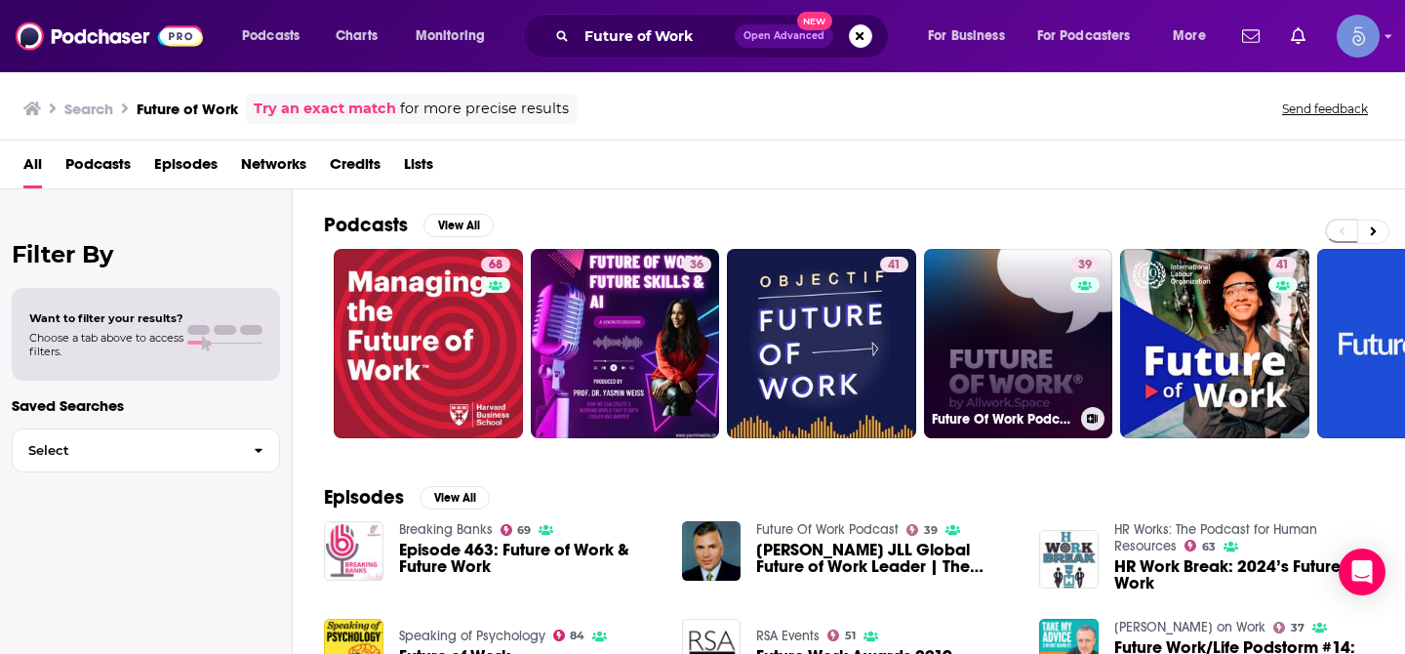
click at [951, 281] on link "39 Future Of Work Podcast" at bounding box center [1018, 343] width 189 height 189
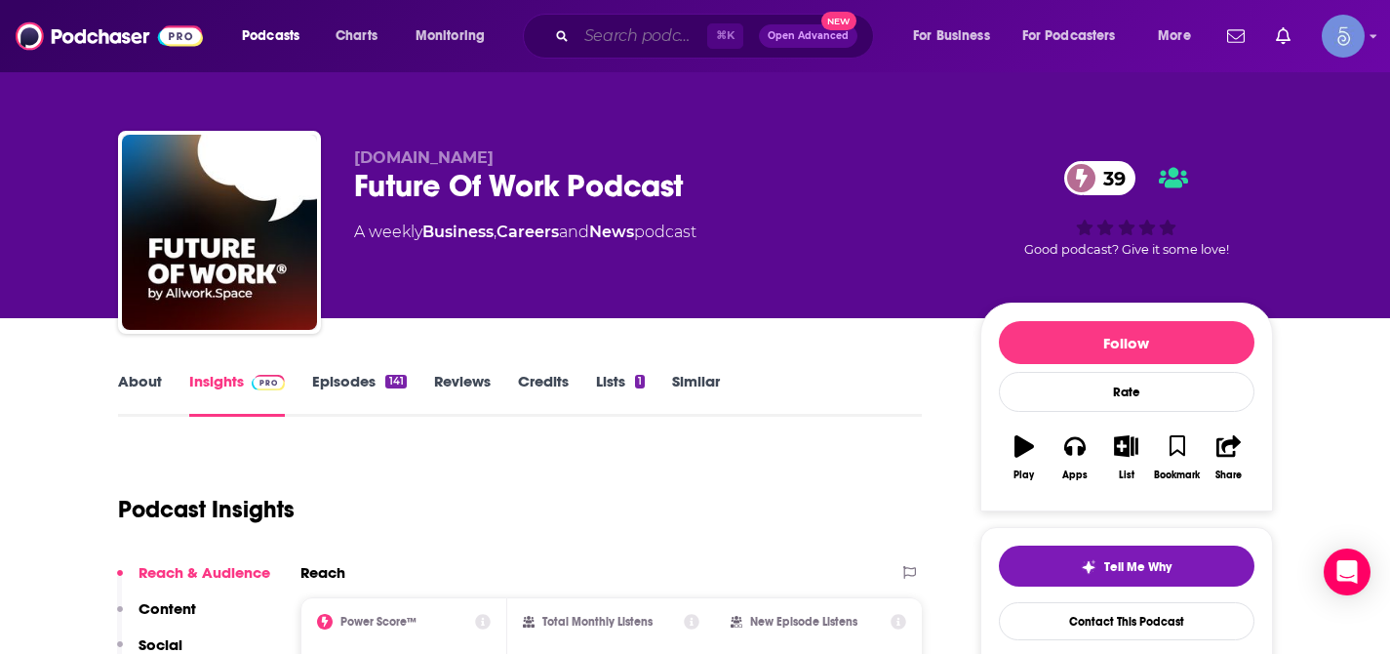
click at [652, 45] on input "Search podcasts, credits, & more..." at bounding box center [642, 35] width 131 height 31
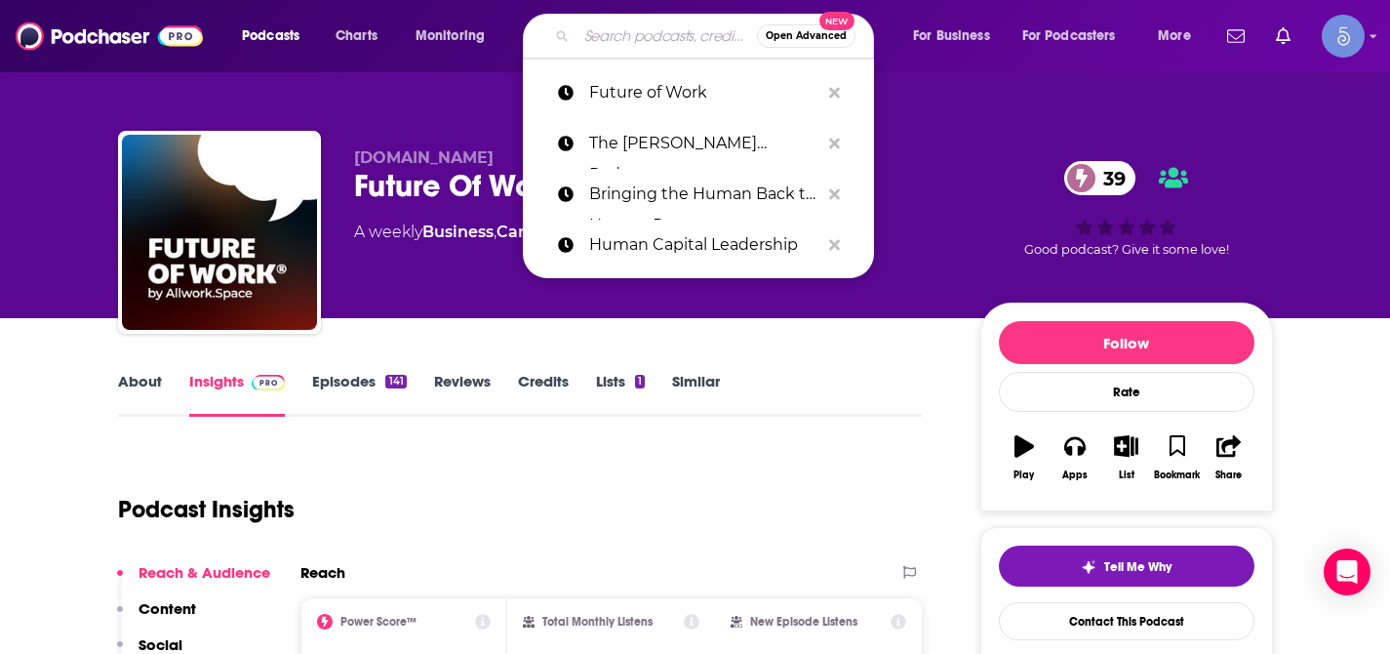
paste input "Juicy Scoop with [PERSON_NAME]"
type input "Juicy Scoop with [PERSON_NAME]"
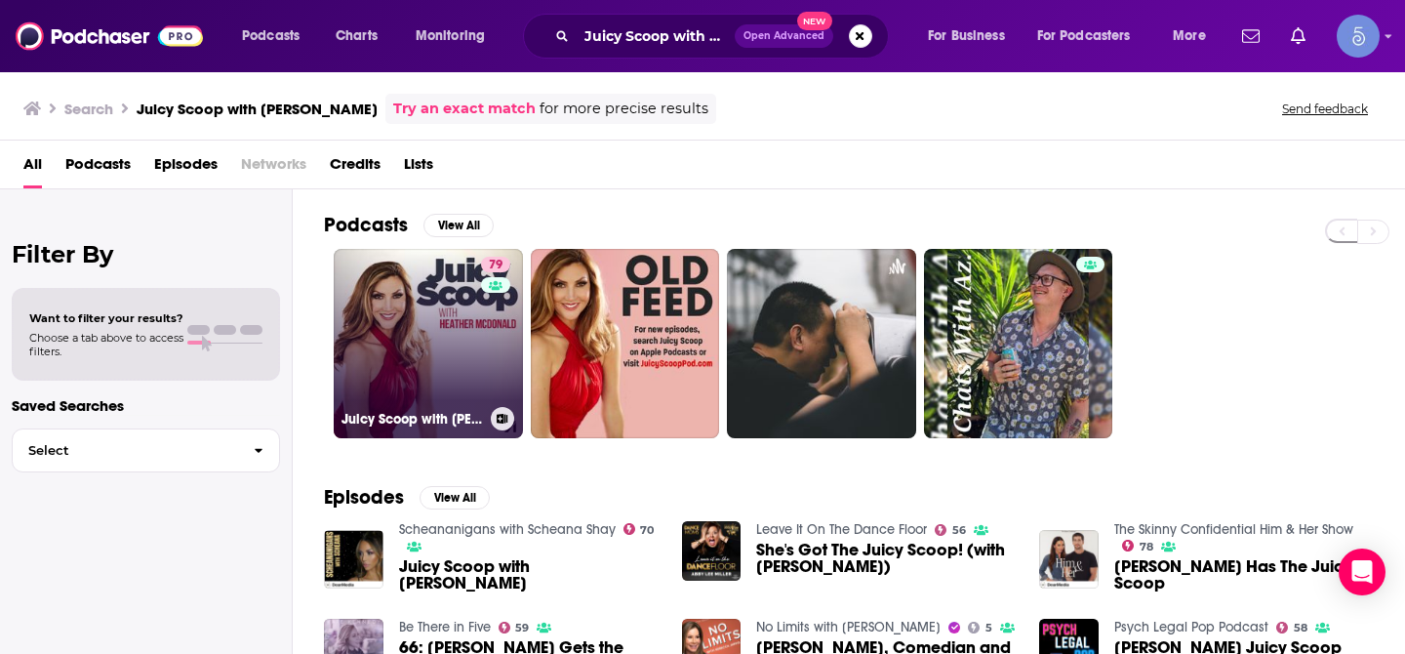
click at [394, 344] on link "79 Juicy Scoop with [PERSON_NAME]" at bounding box center [428, 343] width 189 height 189
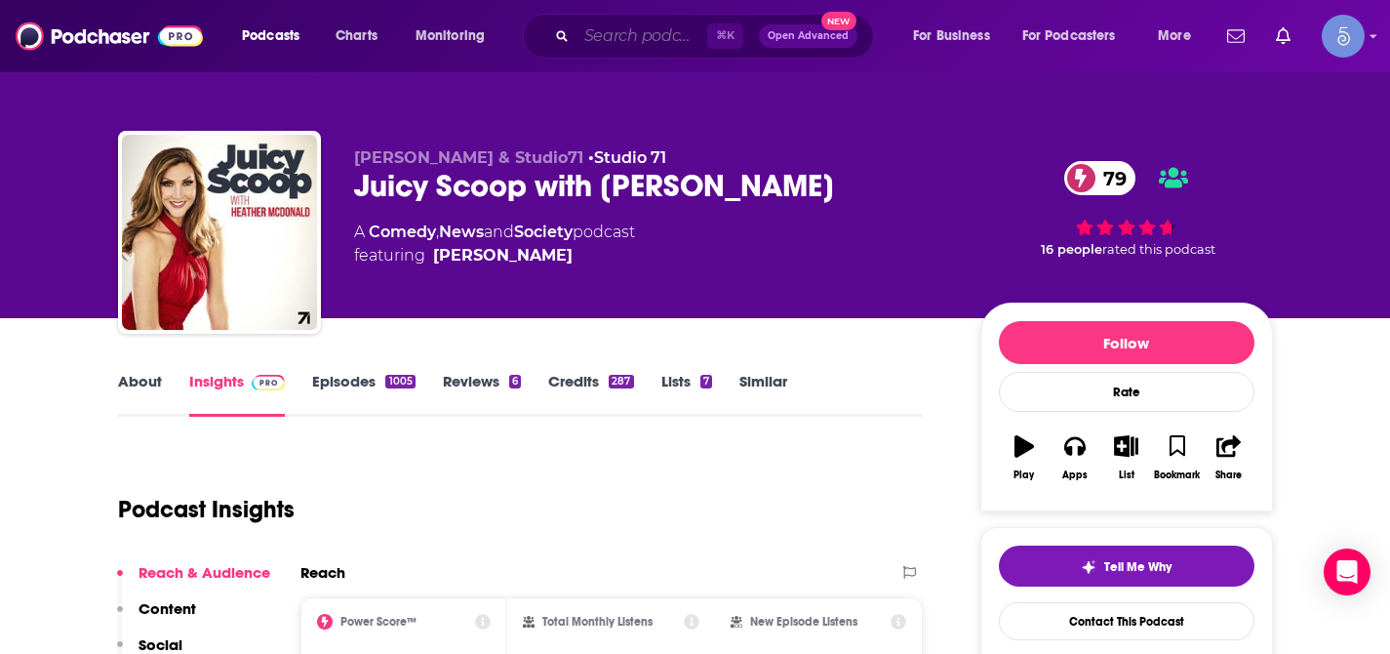
click at [629, 44] on input "Search podcasts, credits, & more..." at bounding box center [642, 35] width 131 height 31
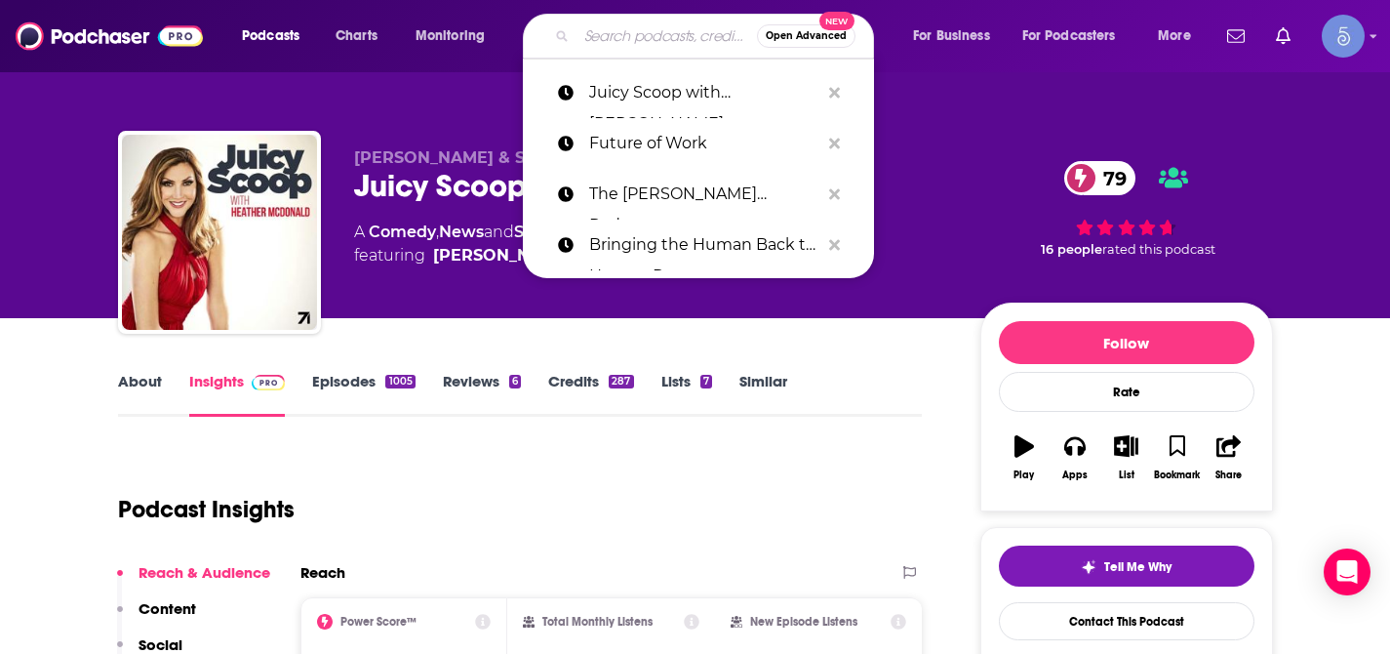
paste input "Chief Change Officer"
type input "Chief Change Officer"
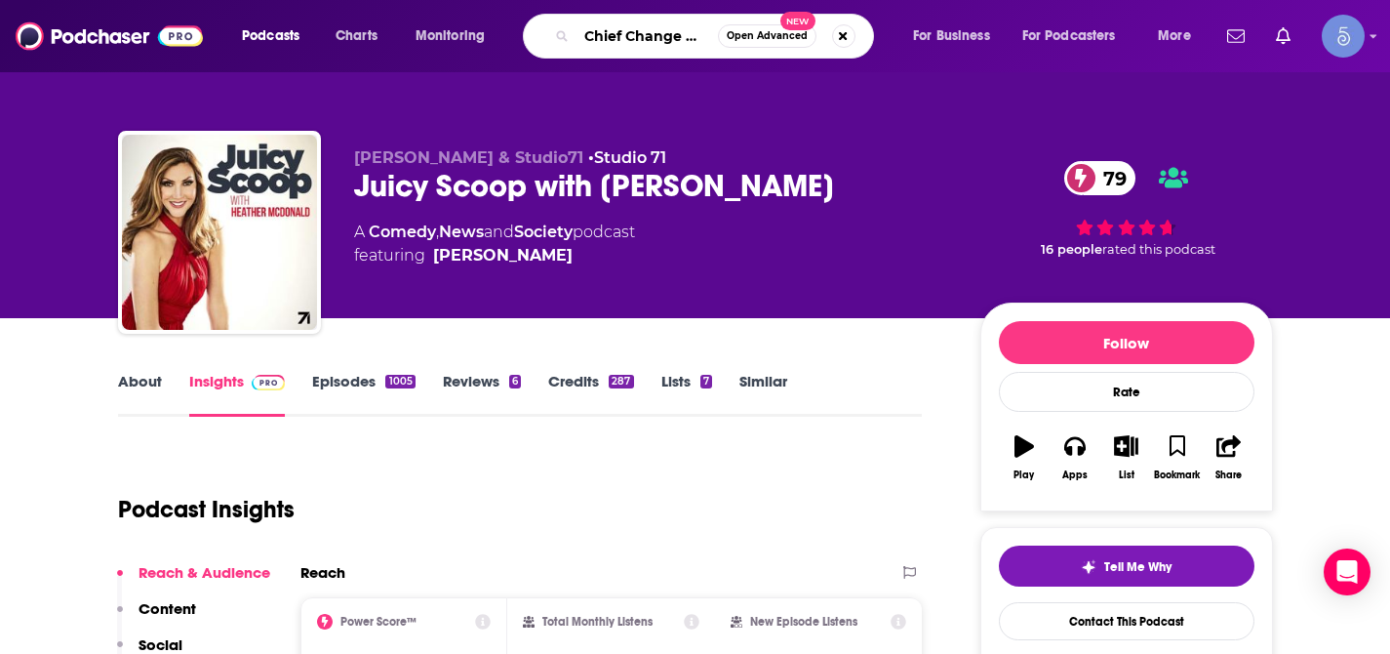
scroll to position [0, 26]
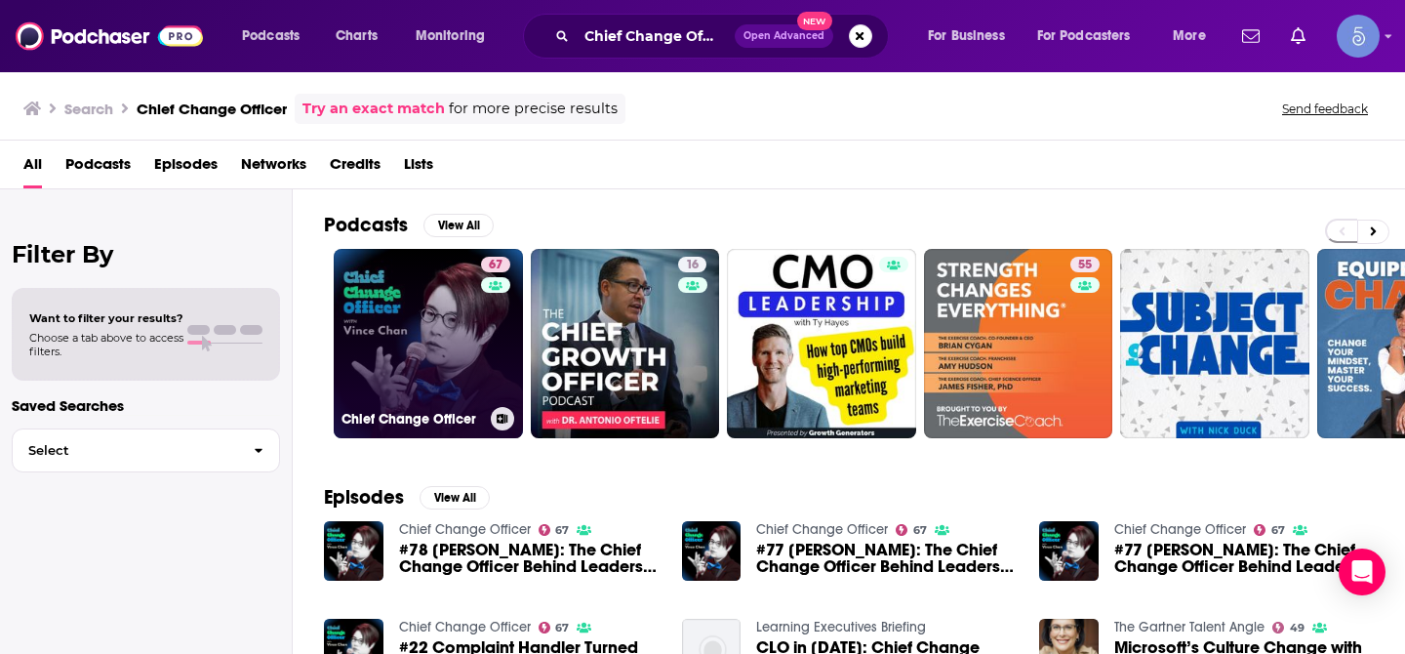
click at [394, 282] on link "67 Chief Change Officer" at bounding box center [428, 343] width 189 height 189
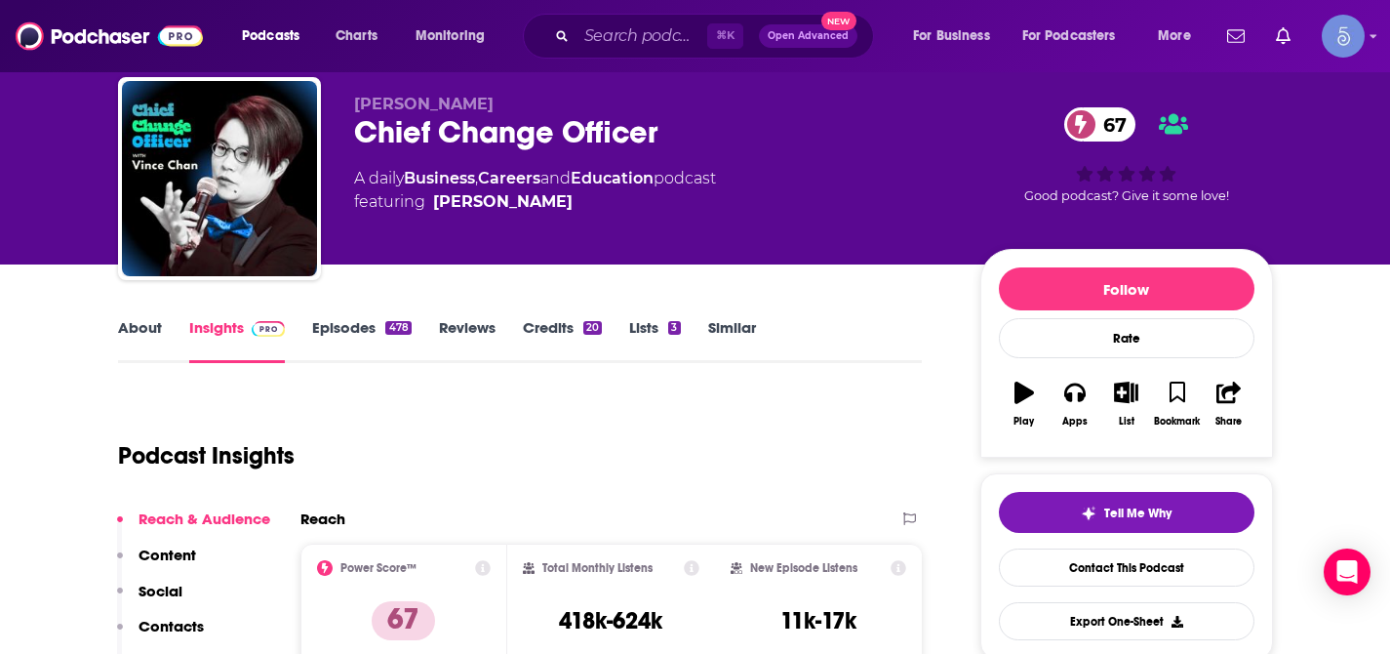
scroll to position [52, 0]
